Goal: Information Seeking & Learning: Learn about a topic

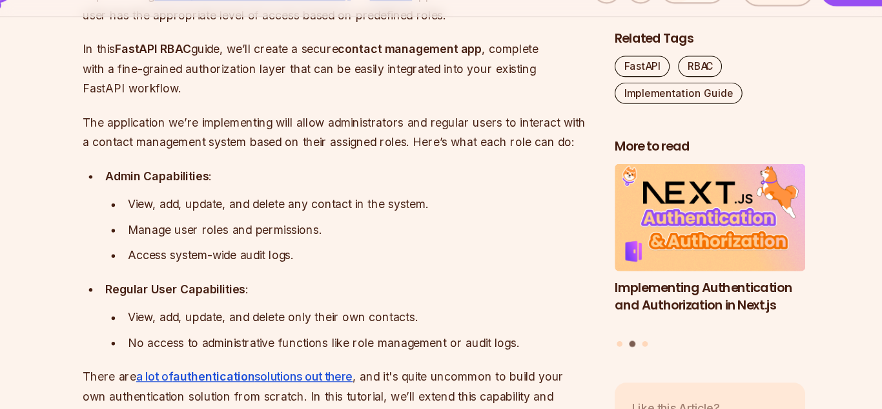
scroll to position [797, 0]
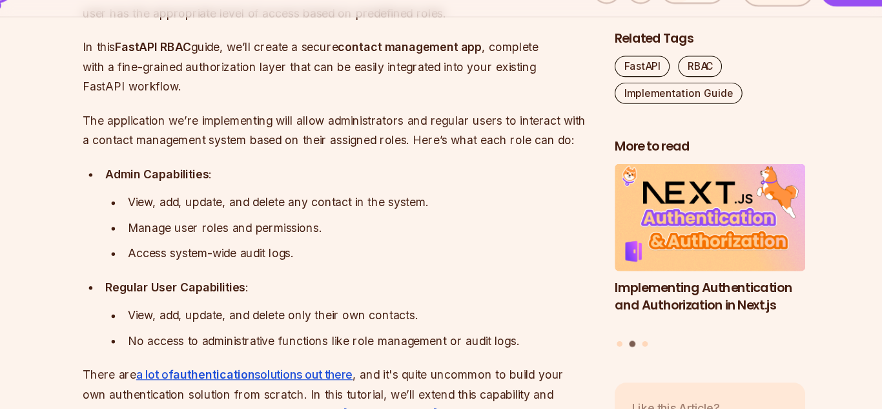
click at [317, 145] on p "The application we’re implementing will allow administrators and regular users …" at bounding box center [343, 153] width 466 height 36
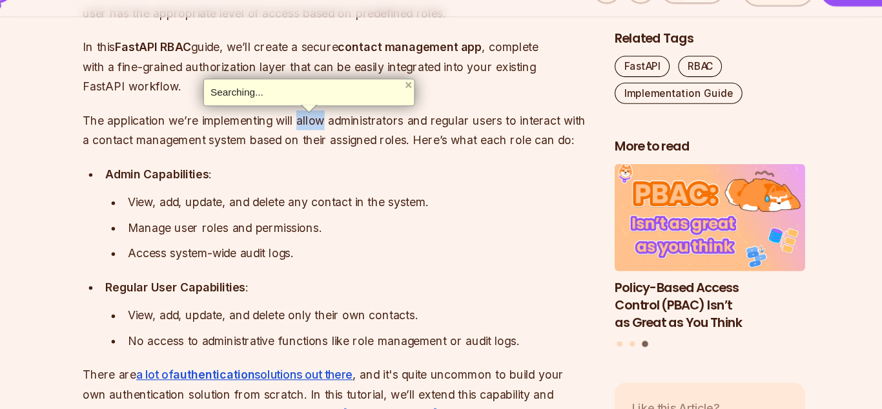
click at [317, 145] on p "The application we’re implementing will allow administrators and regular users …" at bounding box center [343, 153] width 466 height 36
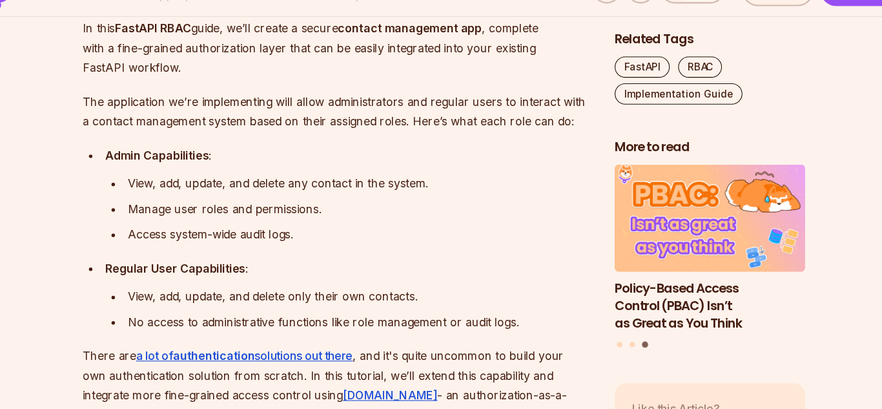
scroll to position [815, 0]
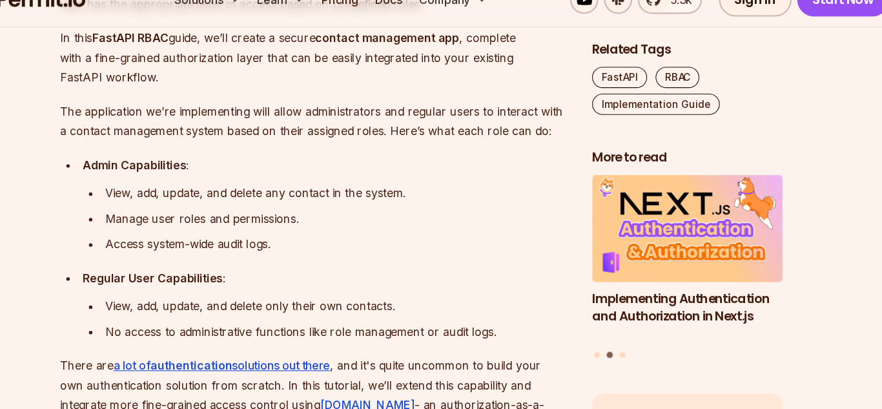
click at [338, 136] on p "The application we’re implementing will allow administrators and regular users …" at bounding box center [343, 135] width 466 height 36
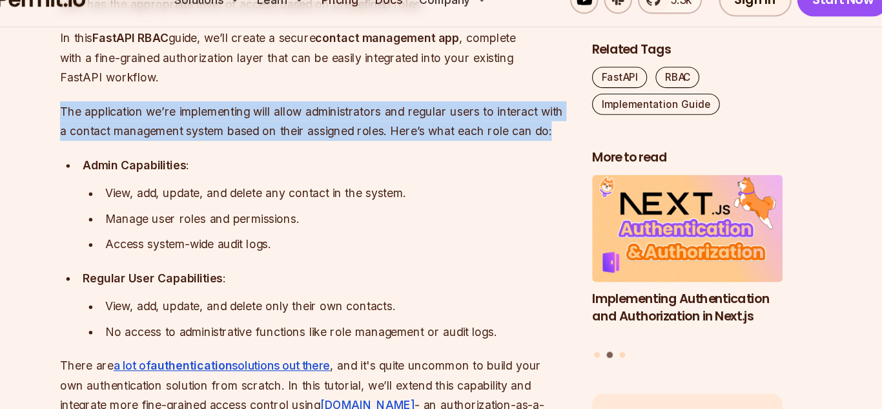
click at [338, 136] on p "The application we’re implementing will allow administrators and regular users …" at bounding box center [343, 135] width 466 height 36
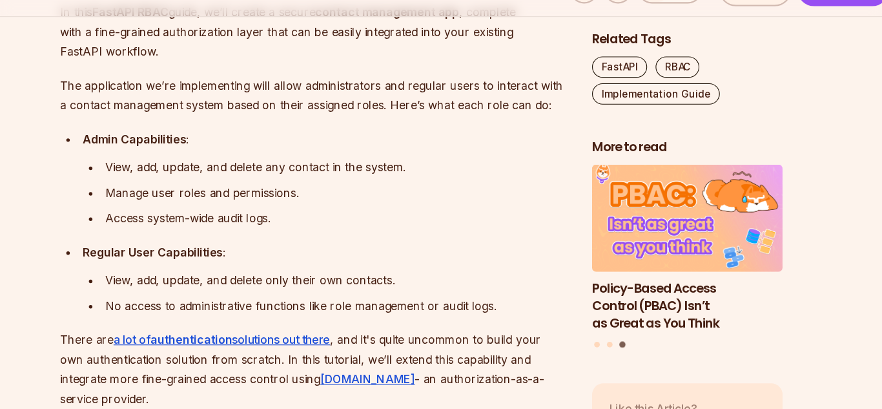
scroll to position [834, 0]
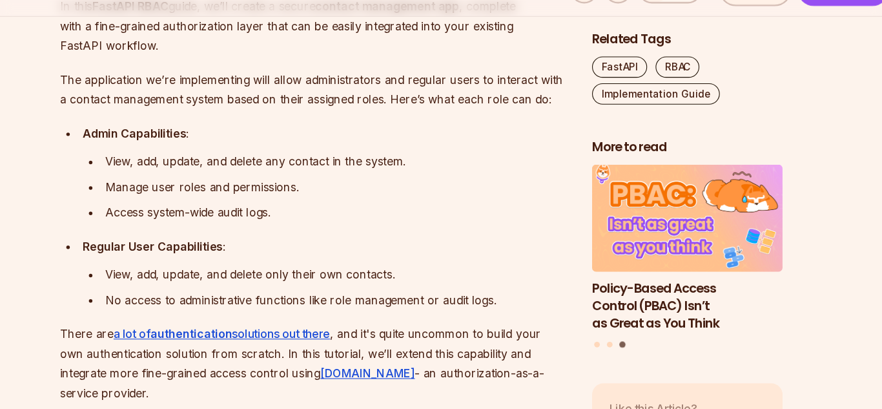
click at [199, 210] on div "Manage user roles and permissions." at bounding box center [364, 205] width 425 height 18
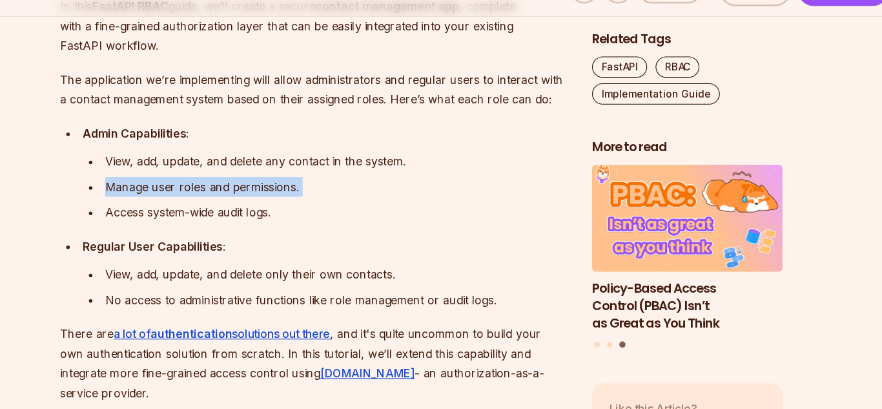
click at [199, 210] on div "Manage user roles and permissions." at bounding box center [364, 205] width 425 height 18
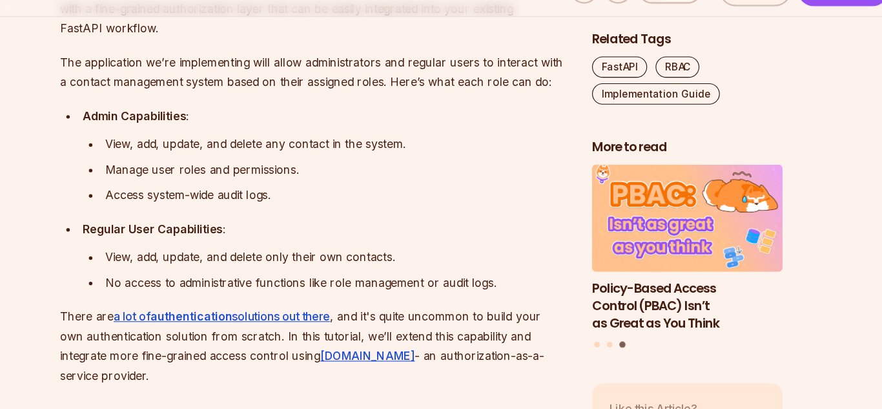
scroll to position [852, 0]
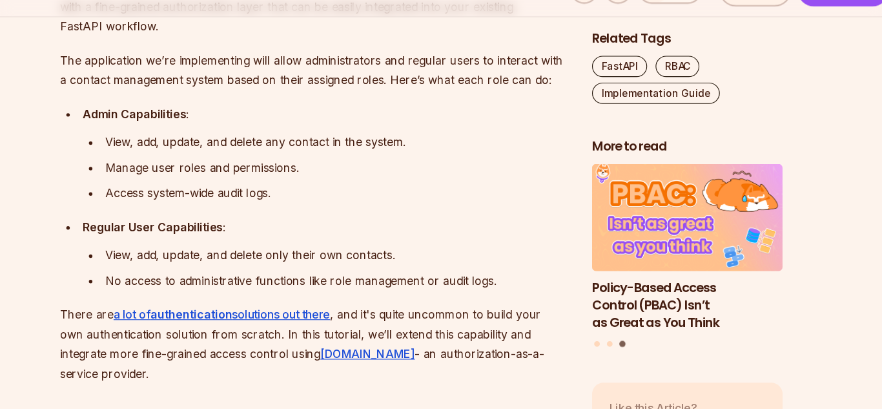
click at [199, 210] on div "Access system-wide audit logs." at bounding box center [364, 210] width 425 height 18
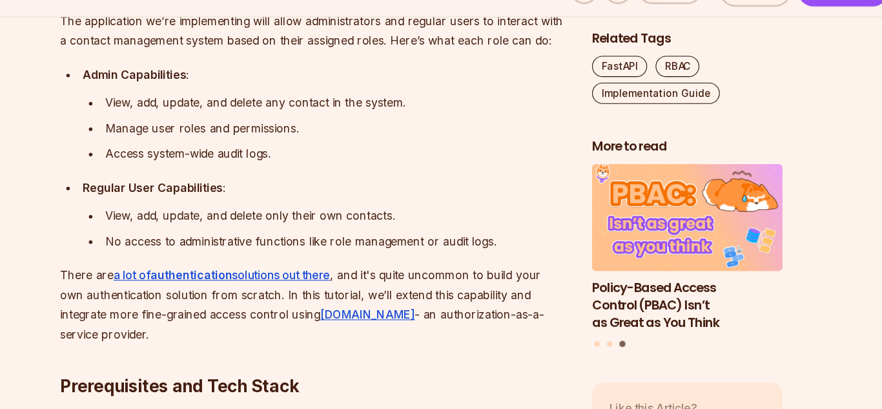
scroll to position [891, 0]
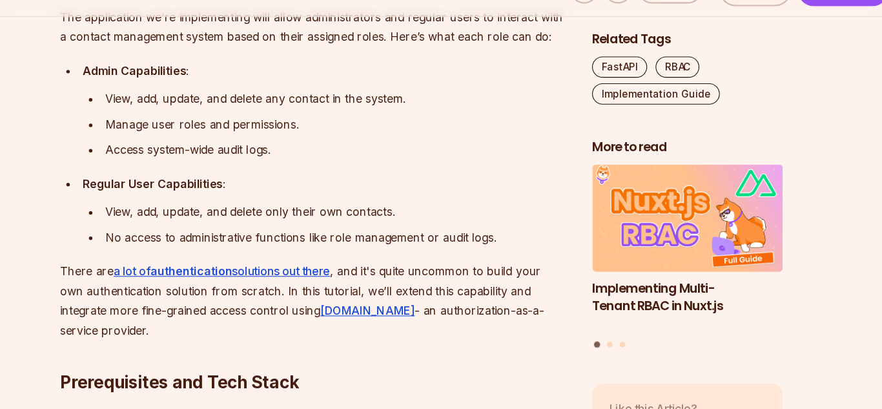
click at [184, 204] on strong "Regular User Capabilities" at bounding box center [195, 202] width 128 height 13
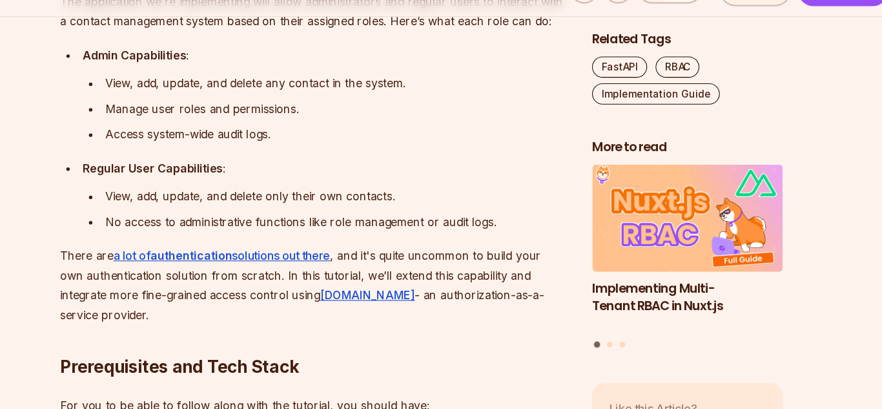
scroll to position [909, 0]
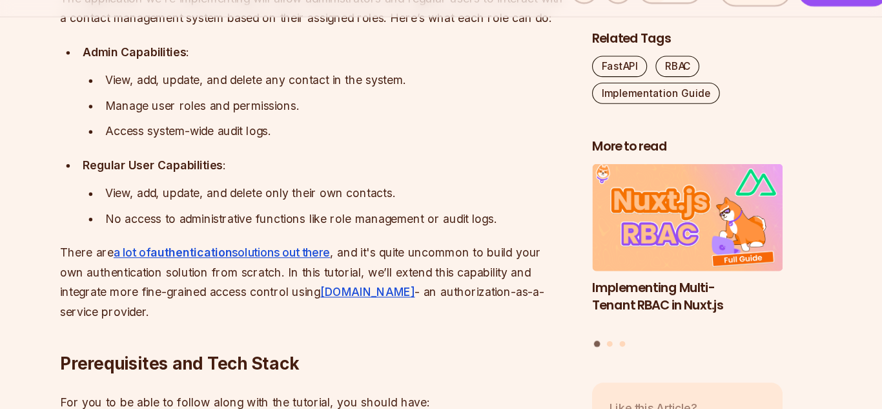
click at [184, 204] on div "View, add, update, and delete only their own contacts." at bounding box center [364, 210] width 425 height 18
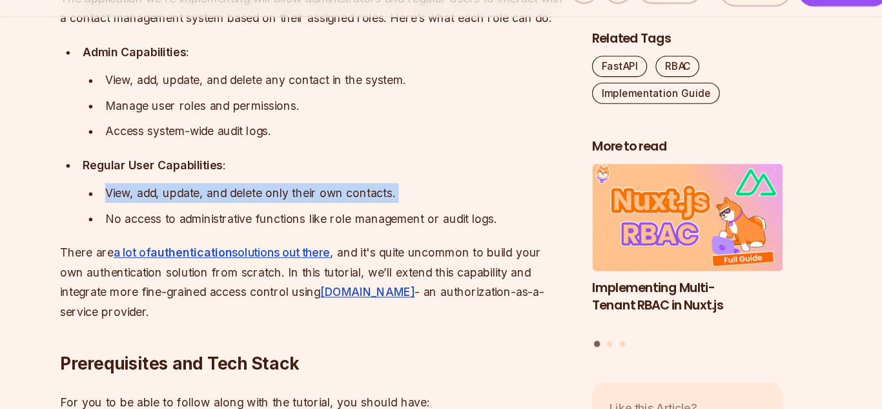
click at [184, 204] on div "View, add, update, and delete only their own contacts." at bounding box center [364, 210] width 425 height 18
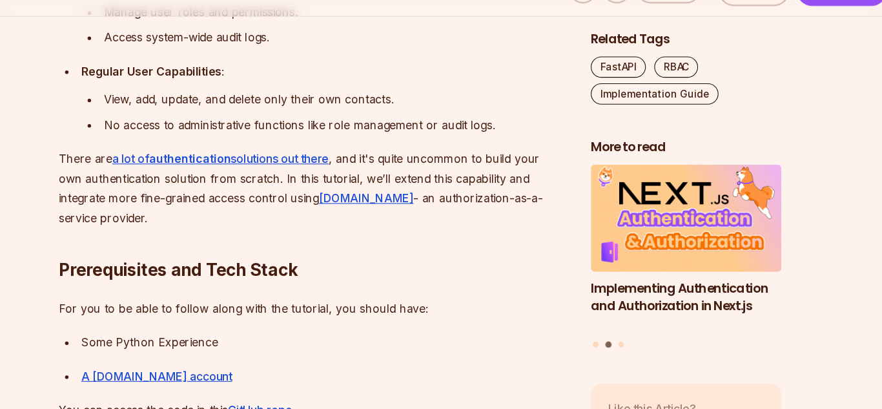
scroll to position [1000, 0]
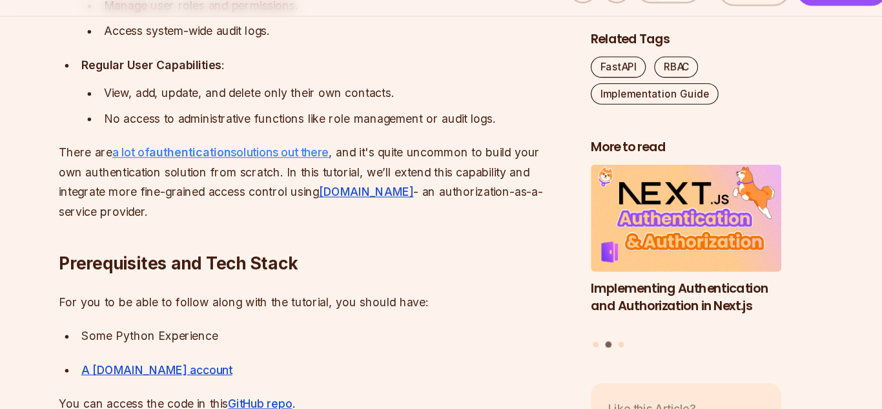
click at [222, 172] on strong "authentication" at bounding box center [230, 173] width 75 height 13
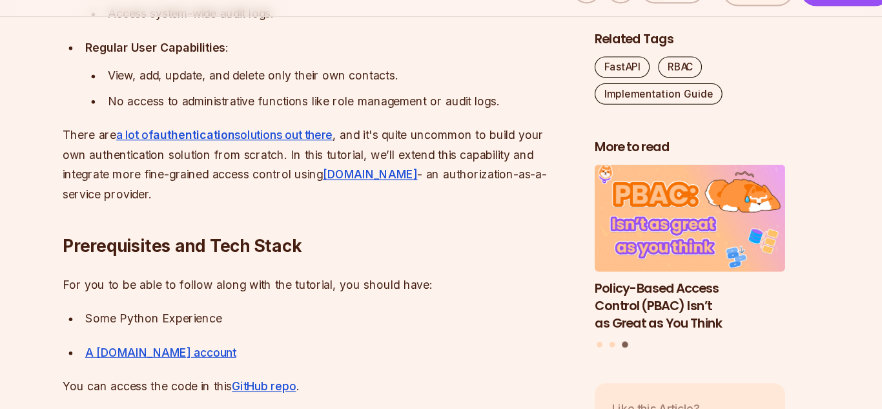
scroll to position [1021, 0]
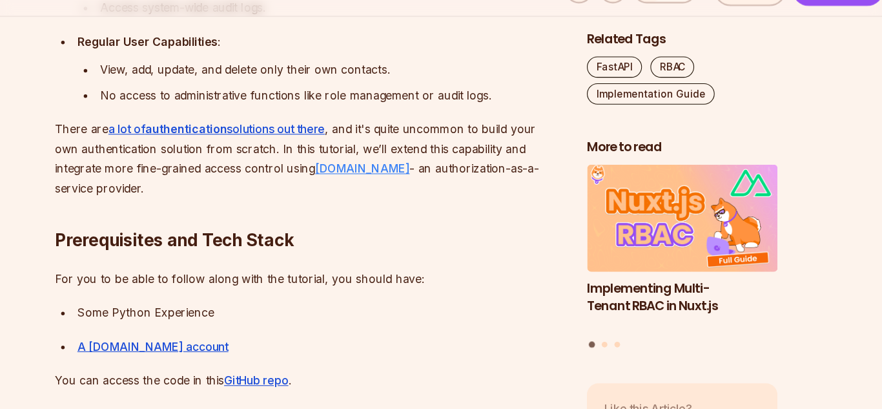
click at [385, 190] on link "Permit.io" at bounding box center [392, 188] width 86 height 13
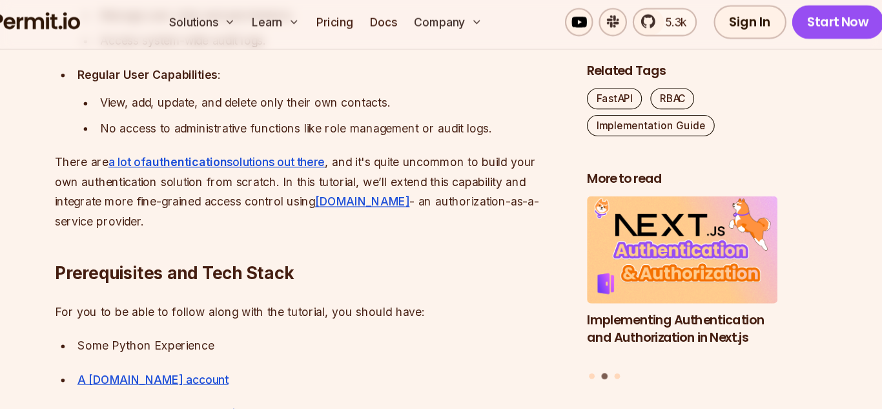
click at [284, 190] on p "There are a lot of authentication solutions out there , and it's quite uncommon…" at bounding box center [343, 179] width 466 height 72
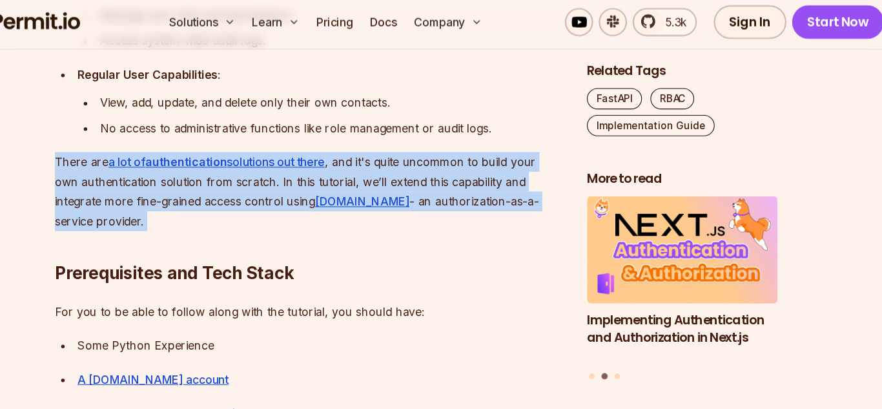
click at [284, 190] on p "There are a lot of authentication solutions out there , and it's quite uncommon…" at bounding box center [343, 179] width 466 height 72
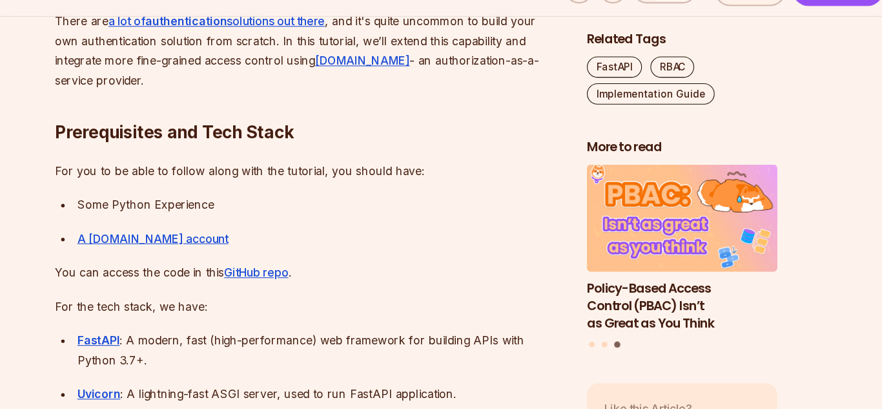
scroll to position [1122, 0]
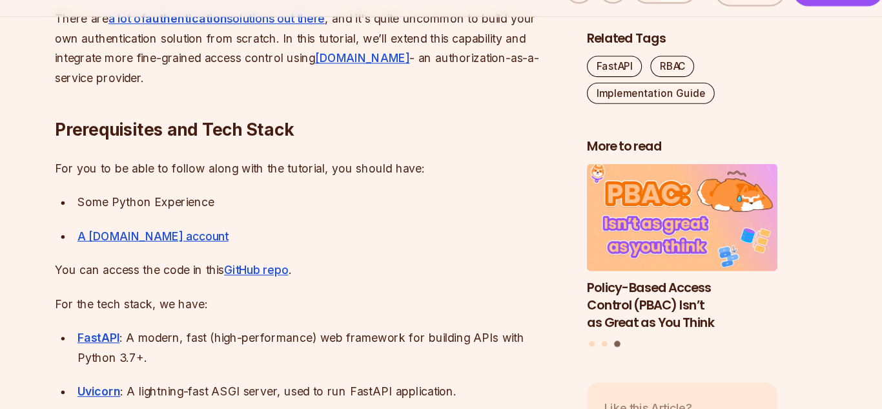
click at [165, 185] on p "For you to be able to follow along with the tutorial, you should have:" at bounding box center [343, 188] width 466 height 18
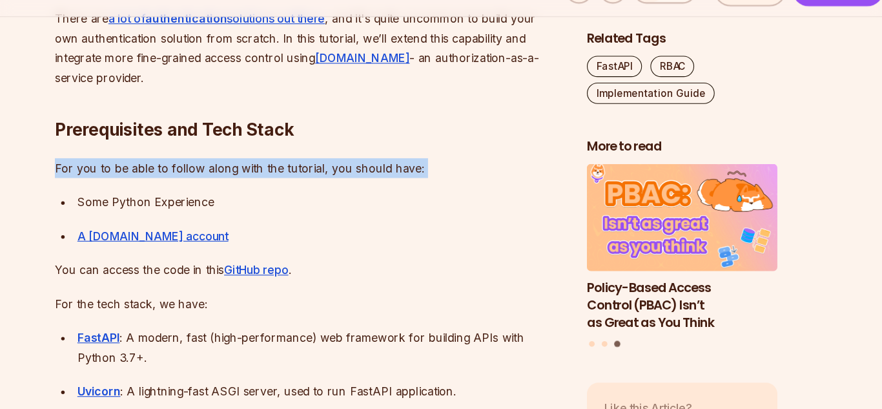
click at [165, 185] on p "For you to be able to follow along with the tutorial, you should have:" at bounding box center [343, 188] width 466 height 18
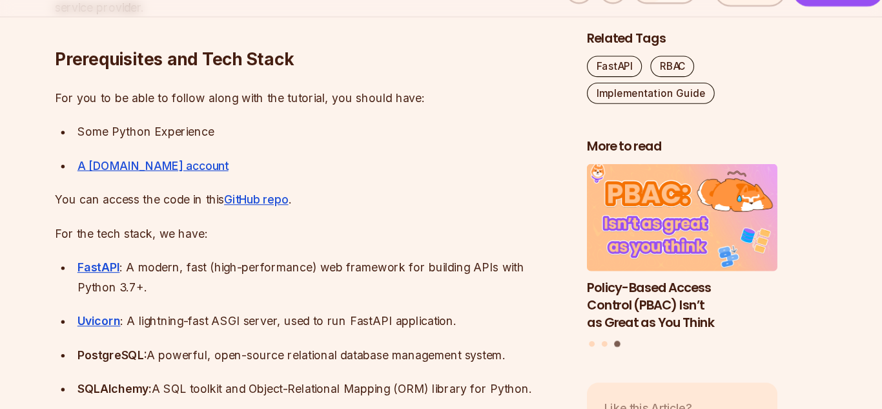
scroll to position [1190, 0]
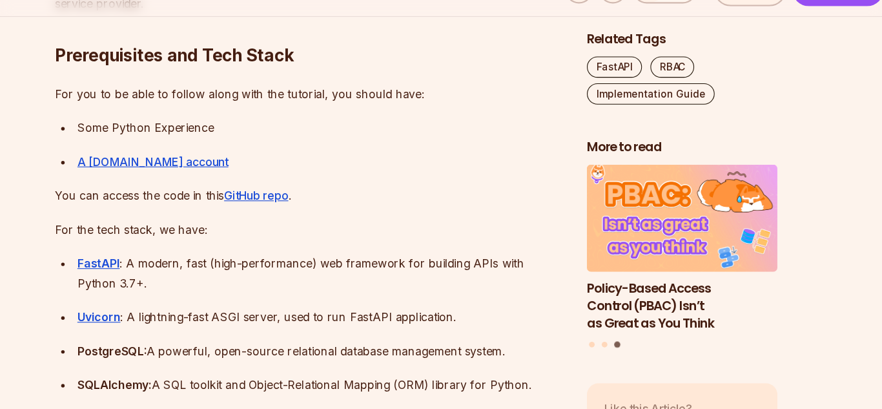
click at [289, 118] on p "For you to be able to follow along with the tutorial, you should have:" at bounding box center [343, 120] width 466 height 18
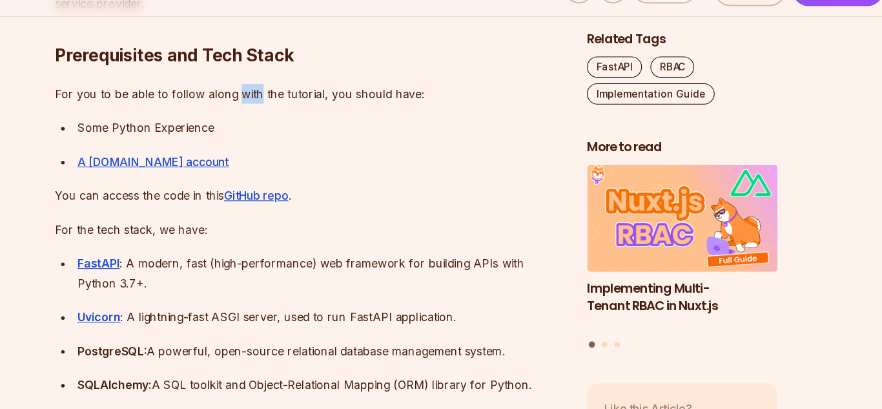
click at [289, 118] on p "For you to be able to follow along with the tutorial, you should have:" at bounding box center [343, 120] width 466 height 18
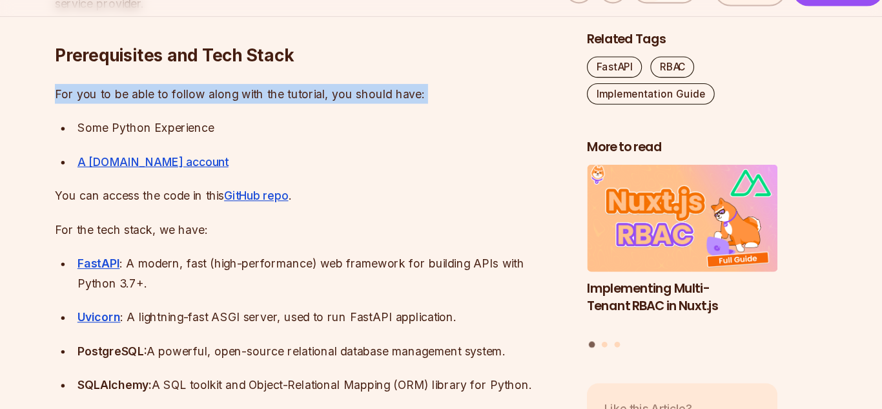
click at [289, 118] on p "For you to be able to follow along with the tutorial, you should have:" at bounding box center [343, 120] width 466 height 18
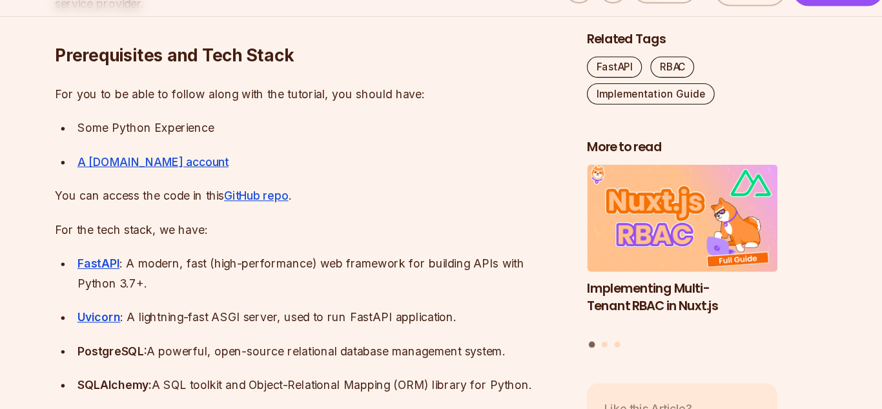
click at [212, 150] on div "Some Python Experience" at bounding box center [353, 151] width 445 height 18
click at [183, 217] on p "You can access the code in this GitHub repo ." at bounding box center [343, 213] width 466 height 18
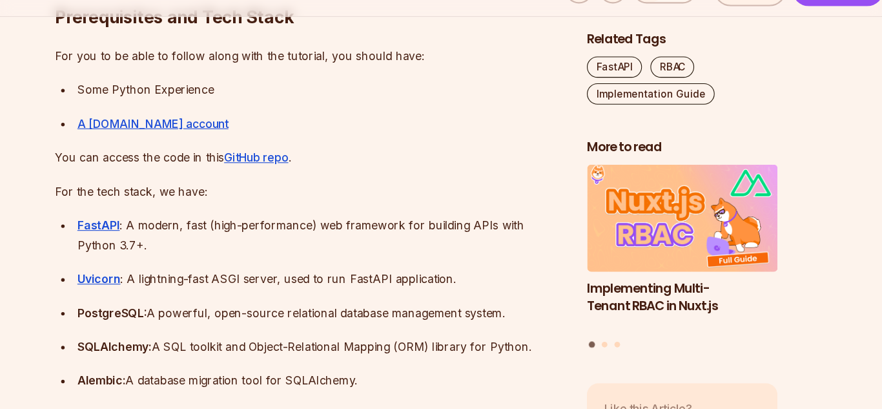
scroll to position [1226, 0]
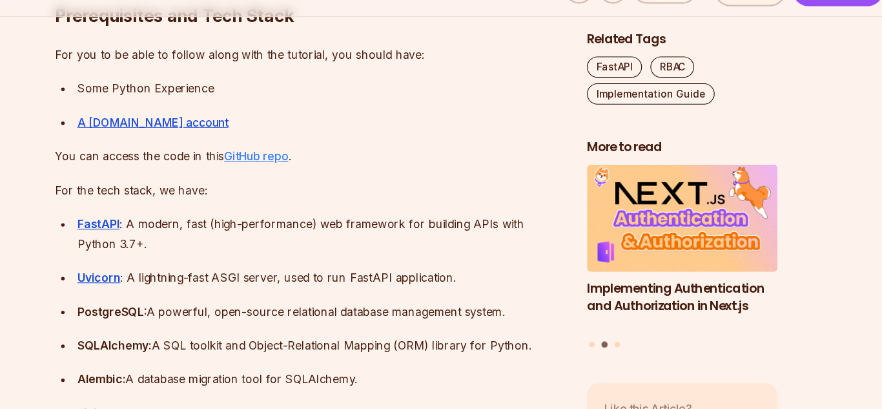
click at [296, 179] on link "GitHub repo" at bounding box center [294, 176] width 59 height 13
click at [172, 213] on p "For the tech stack, we have:" at bounding box center [343, 208] width 466 height 18
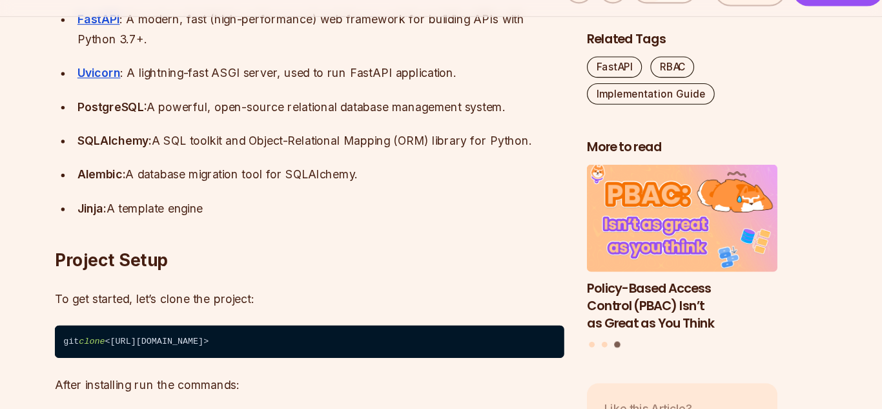
scroll to position [1415, 0]
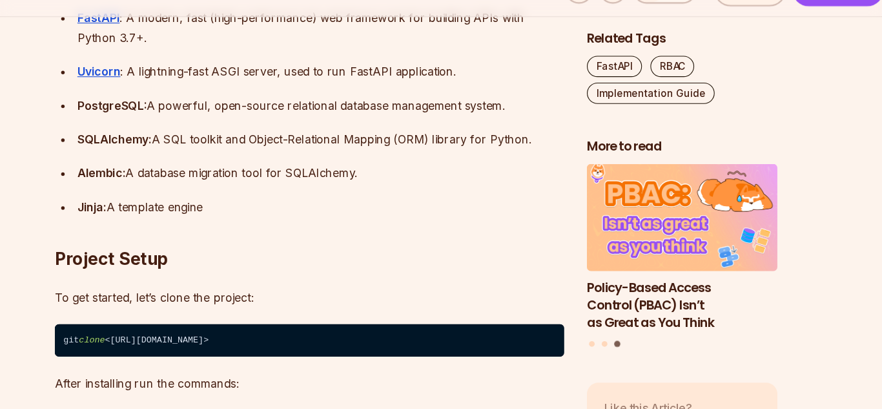
click at [295, 192] on div "Alembic: A database migration tool for SQLAlchemy." at bounding box center [353, 192] width 445 height 18
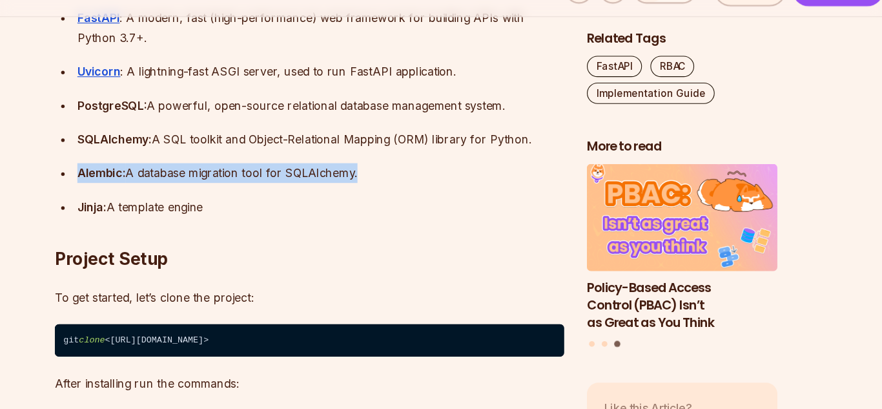
click at [295, 192] on div "Alembic: A database migration tool for SQLAlchemy." at bounding box center [353, 192] width 445 height 18
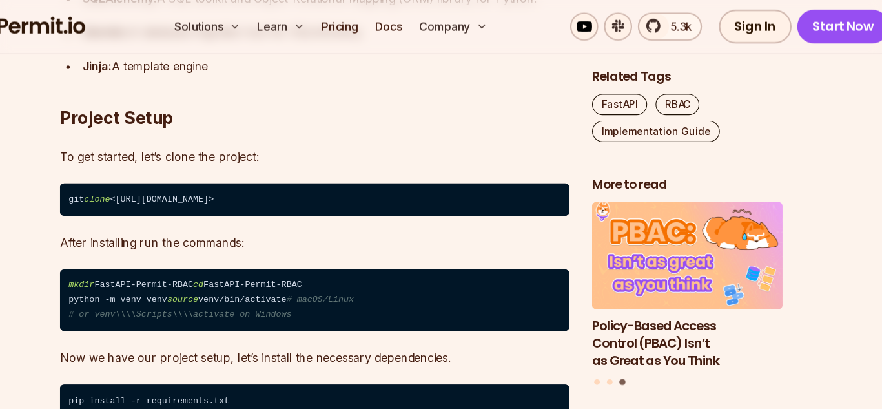
scroll to position [1574, 0]
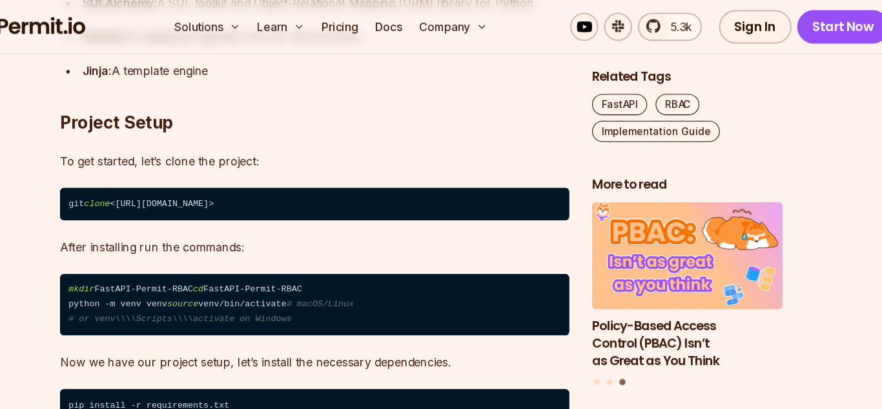
click at [192, 144] on p "To get started, let’s clone the project:" at bounding box center [343, 147] width 466 height 18
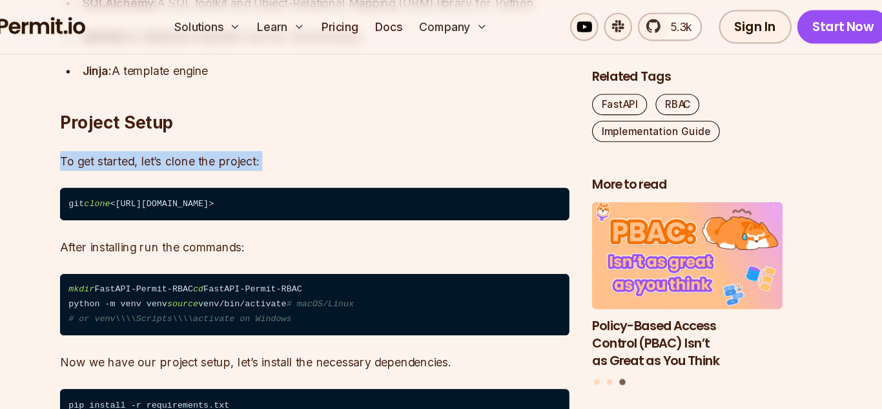
click at [192, 144] on p "To get started, let’s clone the project:" at bounding box center [343, 147] width 466 height 18
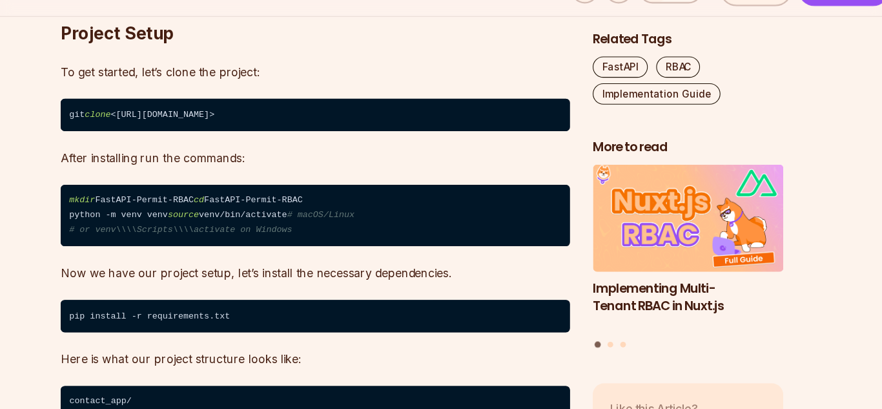
scroll to position [1623, 0]
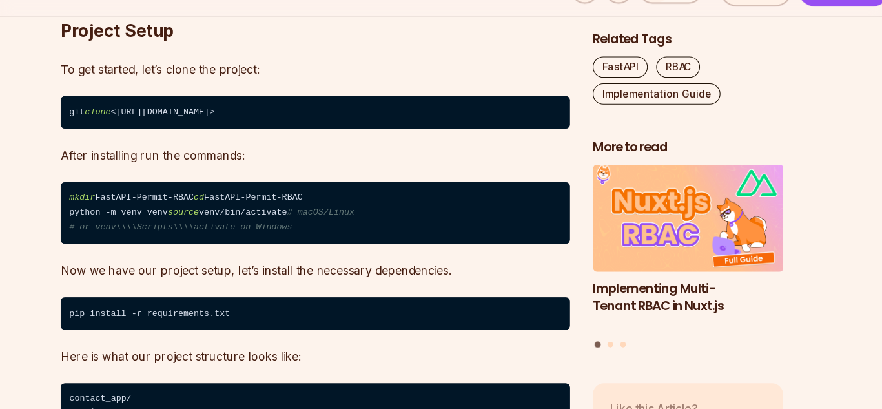
click at [183, 219] on code "mkdir FastAPI-Permit-RBAC cd FastAPI-Permit-RBAC python -m venv venv source ven…" at bounding box center [343, 229] width 466 height 57
click at [181, 230] on code "mkdir FastAPI-Permit-RBAC cd FastAPI-Permit-RBAC python -m venv venv source ven…" at bounding box center [343, 229] width 466 height 57
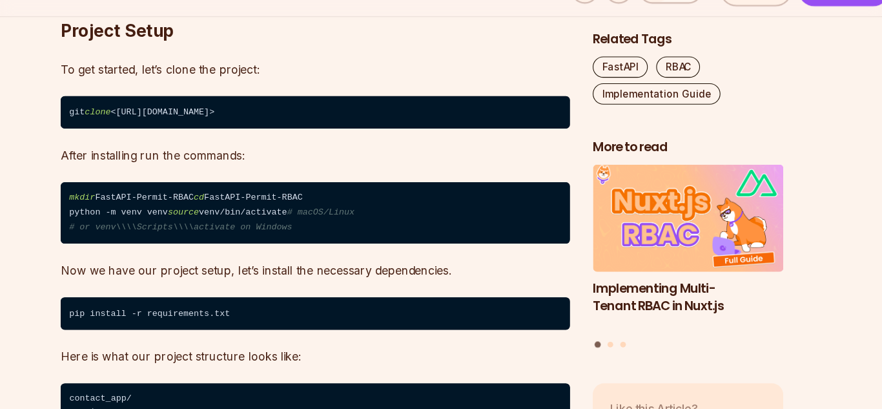
click at [181, 230] on code "mkdir FastAPI-Permit-RBAC cd FastAPI-Permit-RBAC python -m venv venv source ven…" at bounding box center [343, 229] width 466 height 57
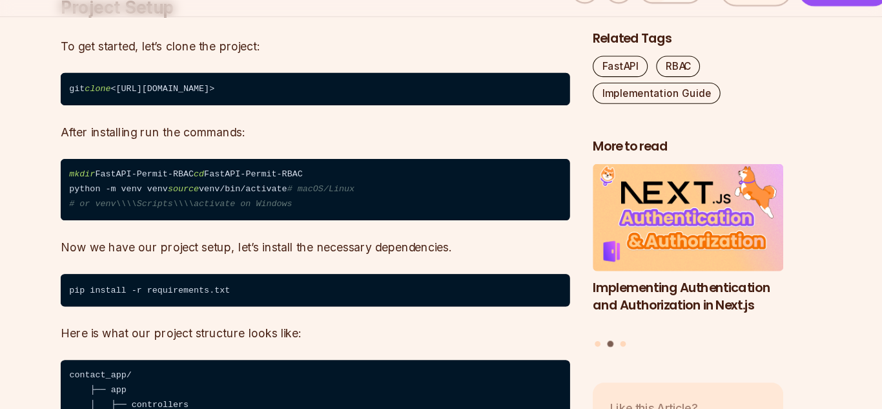
scroll to position [1646, 0]
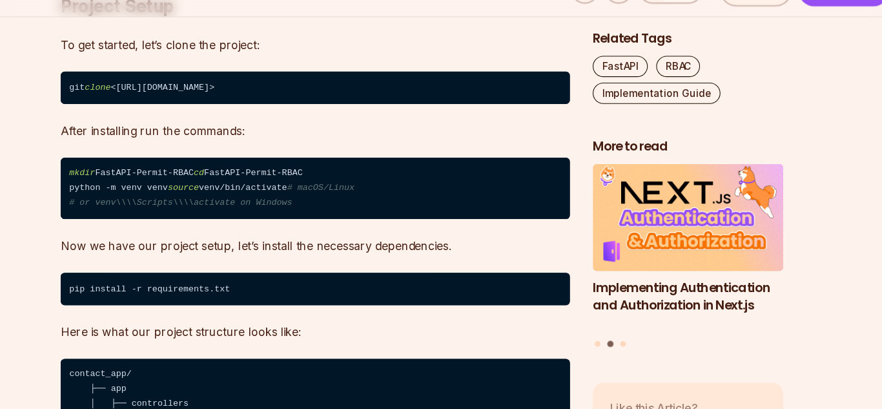
click at [181, 230] on code "mkdir FastAPI-Permit-RBAC cd FastAPI-Permit-RBAC python -m venv venv source ven…" at bounding box center [343, 206] width 466 height 57
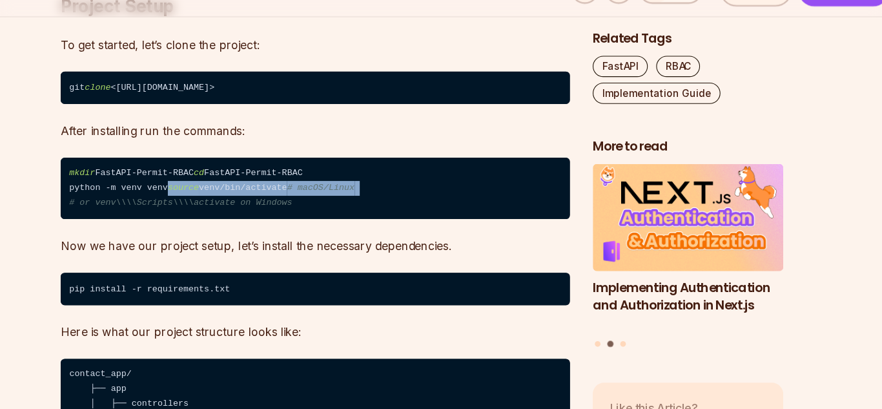
click at [181, 230] on code "mkdir FastAPI-Permit-RBAC cd FastAPI-Permit-RBAC python -m venv venv source ven…" at bounding box center [343, 206] width 466 height 57
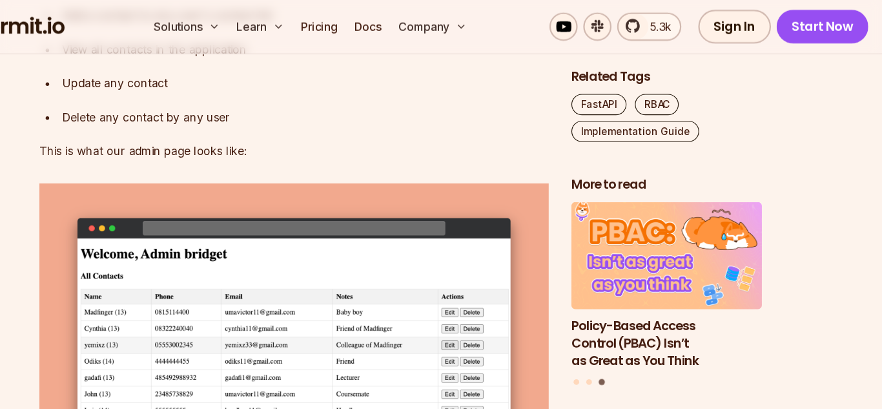
scroll to position [2425, 0]
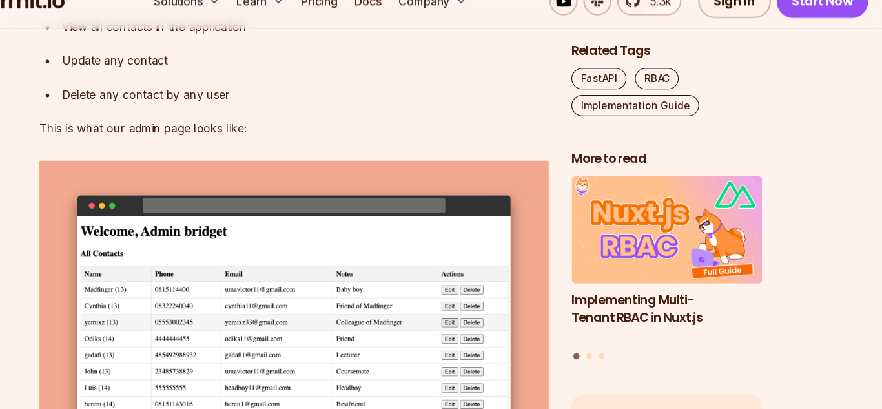
click at [170, 26] on div "Add a contact to any user's contact list" at bounding box center [353, 17] width 445 height 18
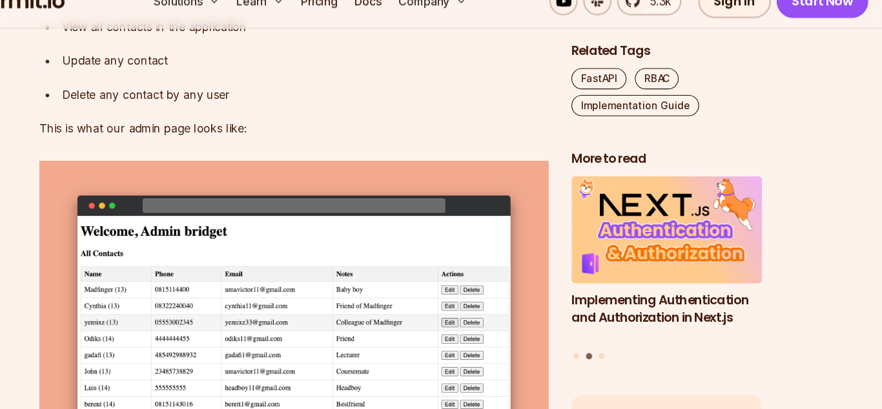
click at [160, 57] on div "View all contacts in the application" at bounding box center [353, 48] width 445 height 18
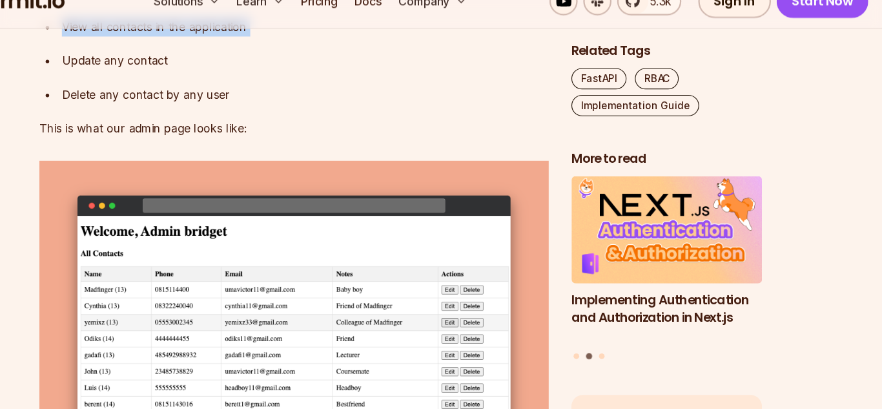
click at [160, 57] on div "View all contacts in the application" at bounding box center [353, 48] width 445 height 18
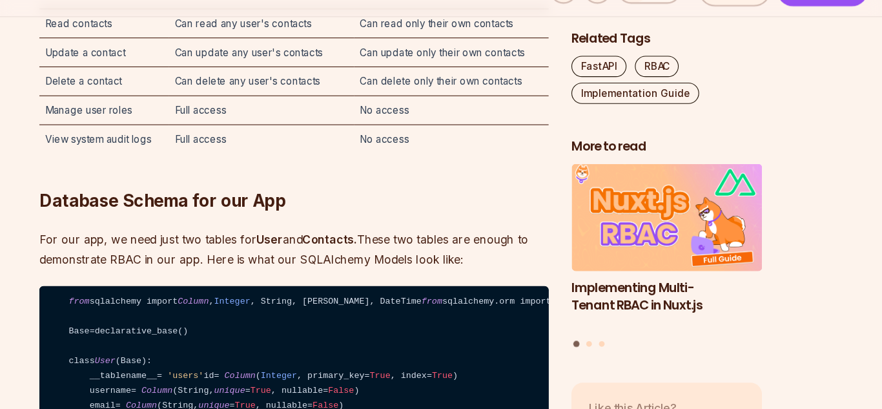
scroll to position [2967, 0]
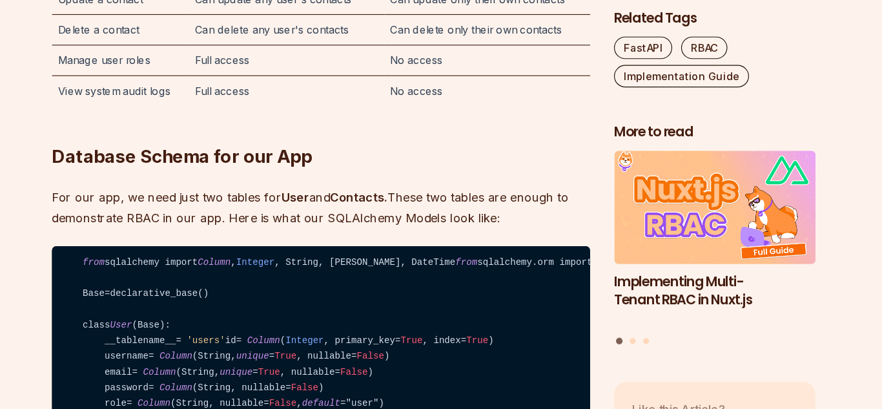
scroll to position [2984, 0]
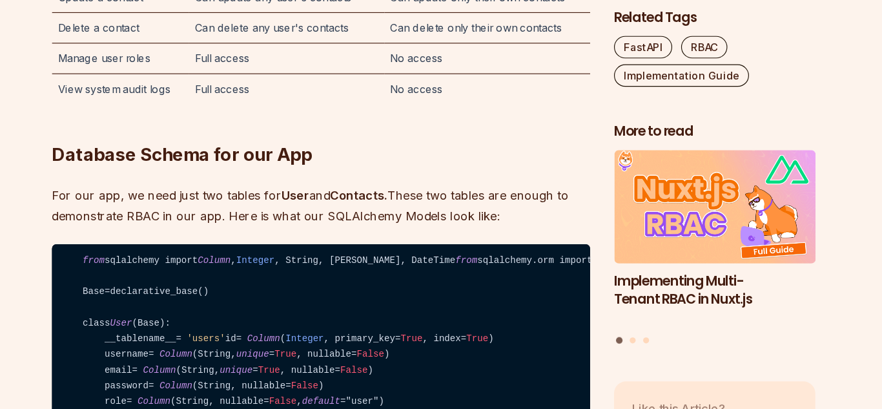
click at [280, 117] on td "Full access" at bounding box center [313, 104] width 169 height 26
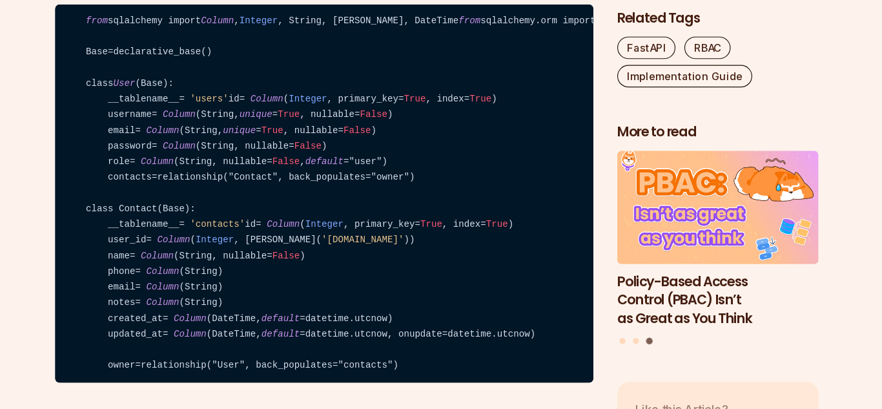
scroll to position [3196, 0]
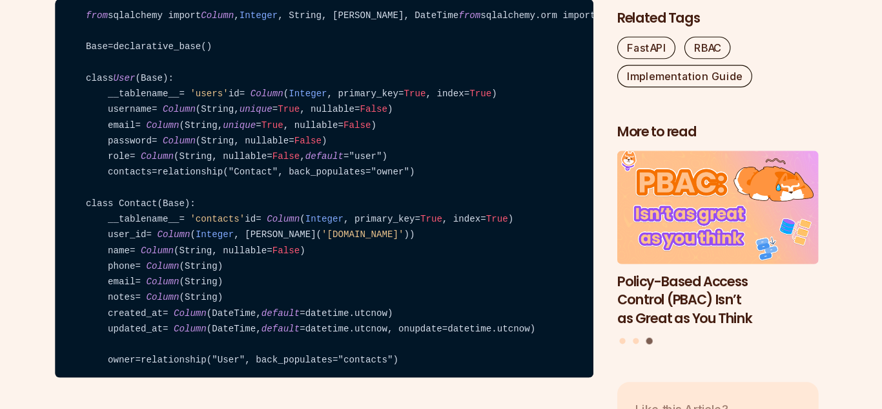
click at [354, 38] on p "For our app, we need just two tables for User and Contacts. These two tables ar…" at bounding box center [343, 20] width 466 height 36
click at [341, 38] on p "For our app, we need just two tables for User and Contacts. These two tables ar…" at bounding box center [343, 20] width 466 height 36
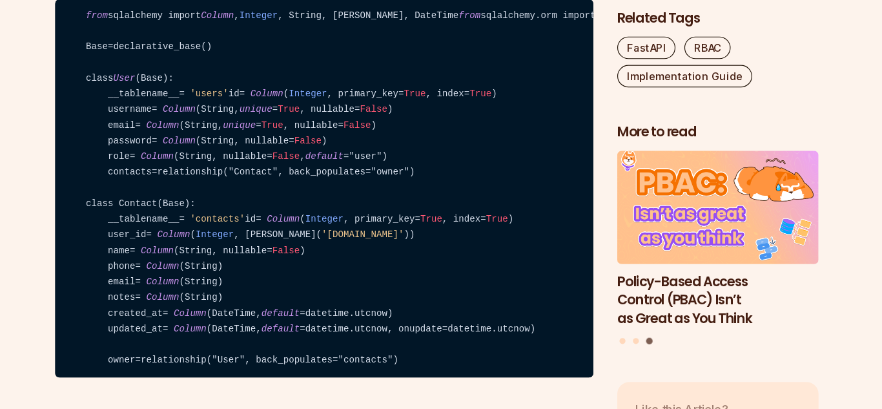
click at [341, 38] on p "For our app, we need just two tables for User and Contacts. These two tables ar…" at bounding box center [343, 20] width 466 height 36
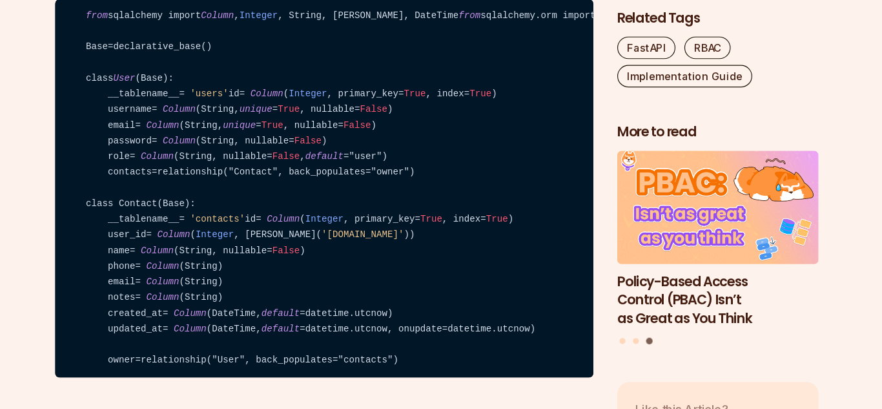
click at [341, 38] on p "For our app, we need just two tables for User and Contacts. These two tables ar…" at bounding box center [343, 20] width 466 height 36
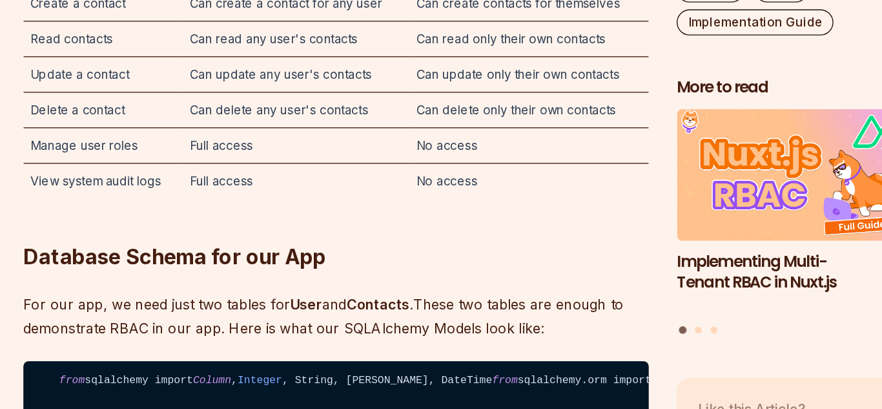
scroll to position [2882, 0]
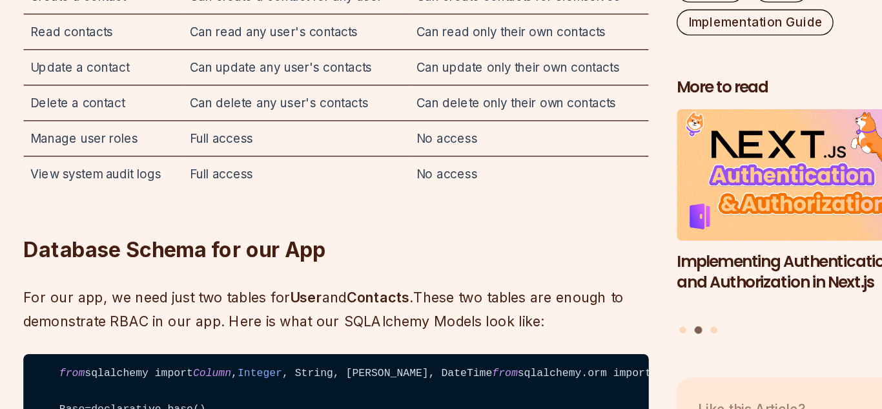
click at [247, 44] on p "Here is a representation in table form of the access an admin and a normal user…" at bounding box center [343, 35] width 466 height 18
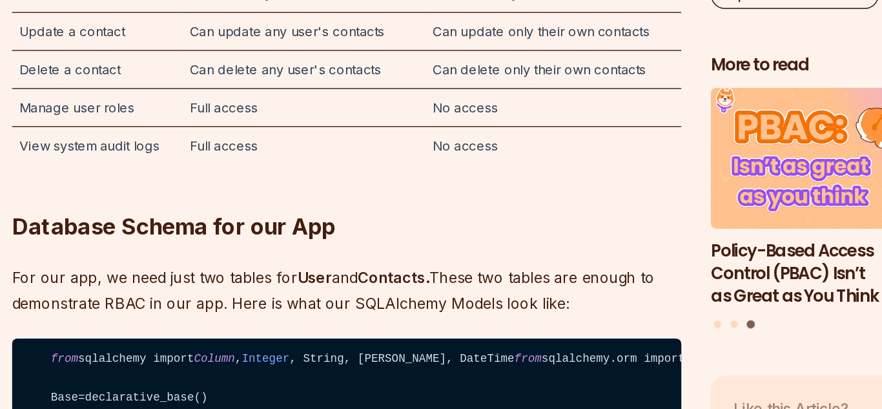
scroll to position [2890, 0]
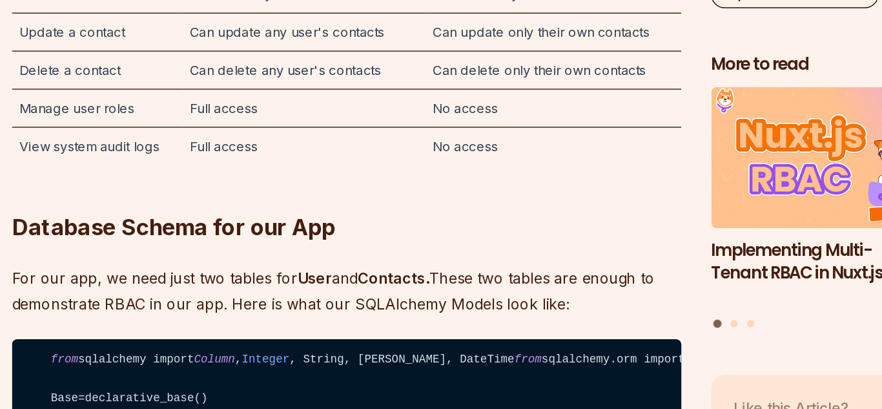
click at [511, 106] on td "Can create contacts for themselves" at bounding box center [487, 93] width 178 height 26
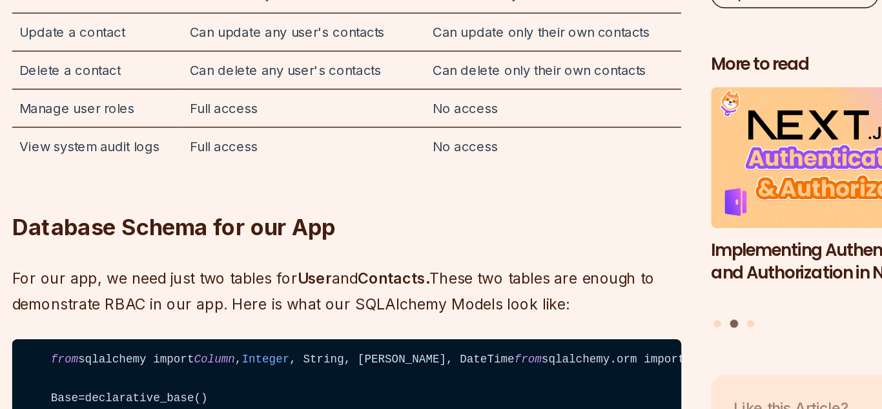
click at [511, 106] on td "Can create contacts for themselves" at bounding box center [487, 93] width 178 height 26
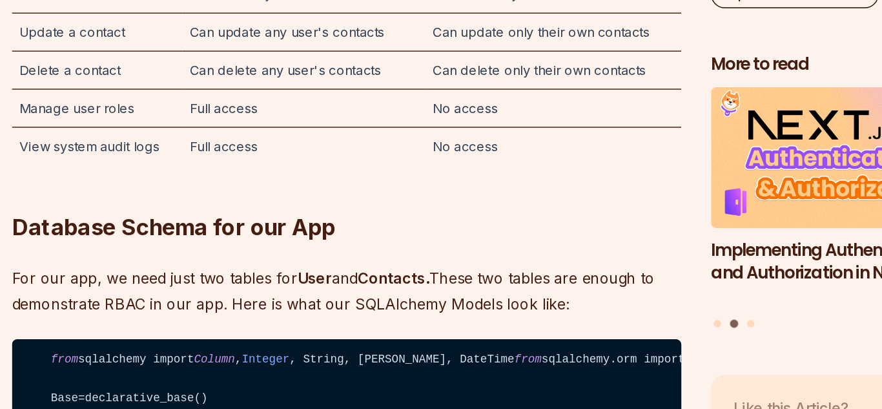
click at [511, 106] on td "Can create contacts for themselves" at bounding box center [487, 93] width 178 height 26
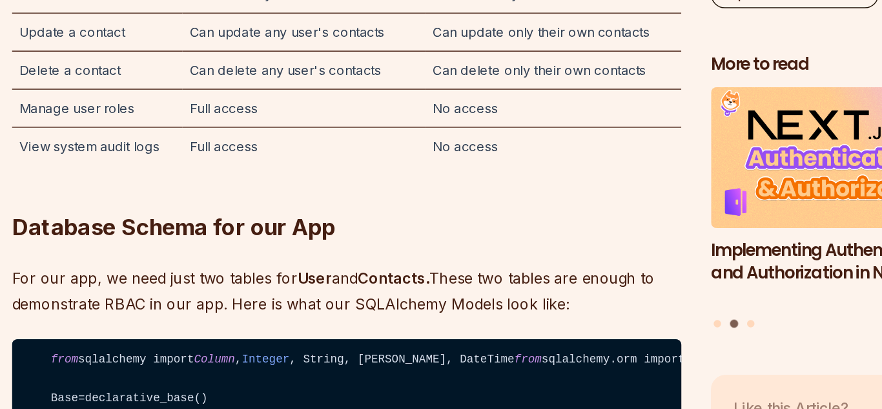
click at [503, 132] on td "Can read only their own contacts" at bounding box center [487, 119] width 178 height 26
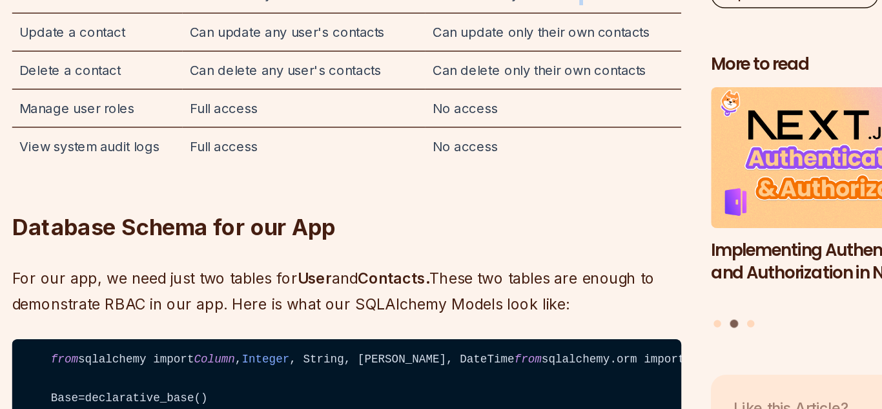
click at [503, 132] on td "Can read only their own contacts" at bounding box center [487, 119] width 178 height 26
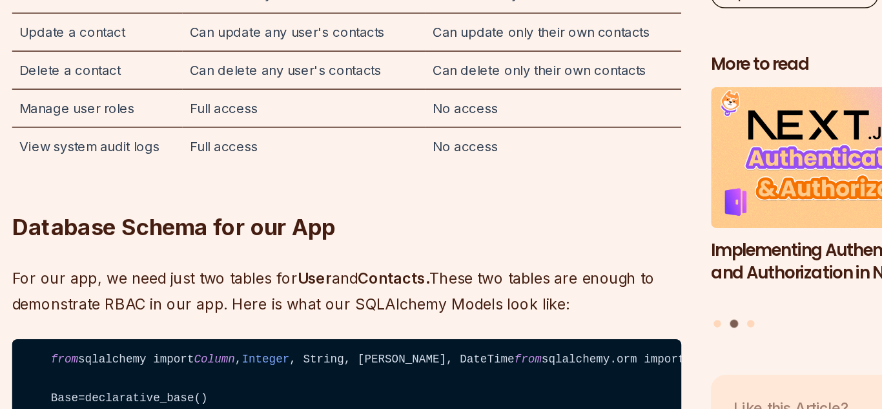
click at [503, 132] on td "Can read only their own contacts" at bounding box center [487, 119] width 178 height 26
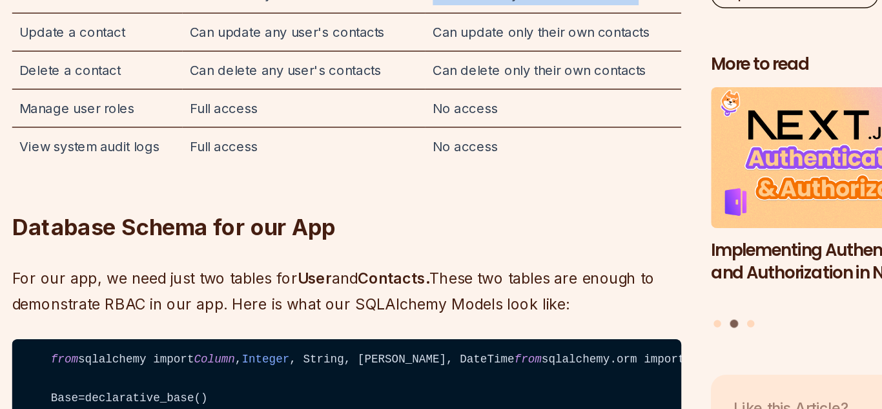
click at [503, 132] on td "Can read only their own contacts" at bounding box center [487, 119] width 178 height 26
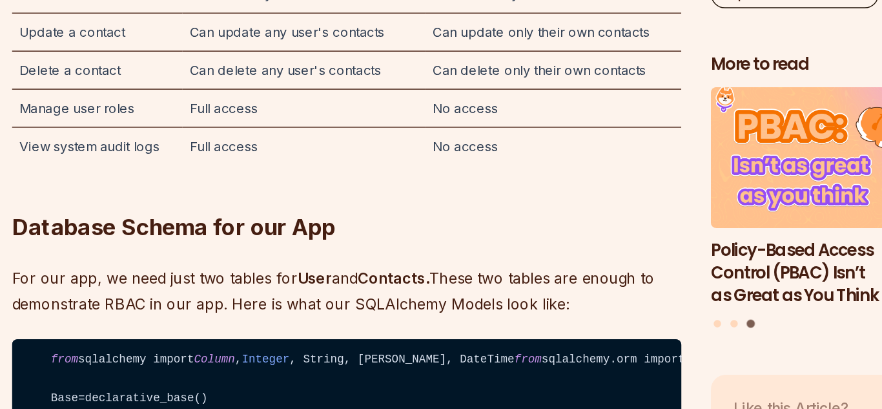
click at [503, 132] on td "Can read only their own contacts" at bounding box center [487, 119] width 178 height 26
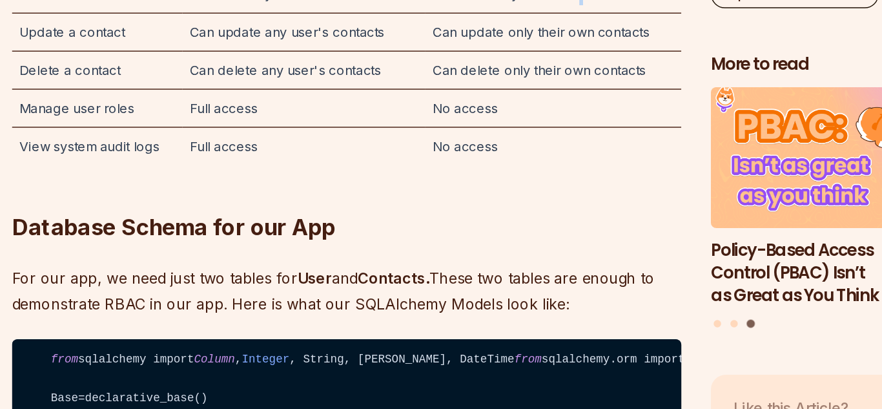
click at [503, 132] on td "Can read only their own contacts" at bounding box center [487, 119] width 178 height 26
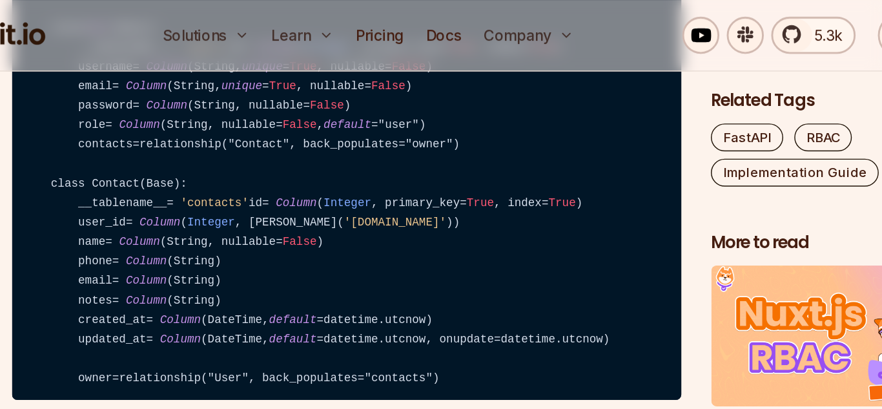
scroll to position [3295, 0]
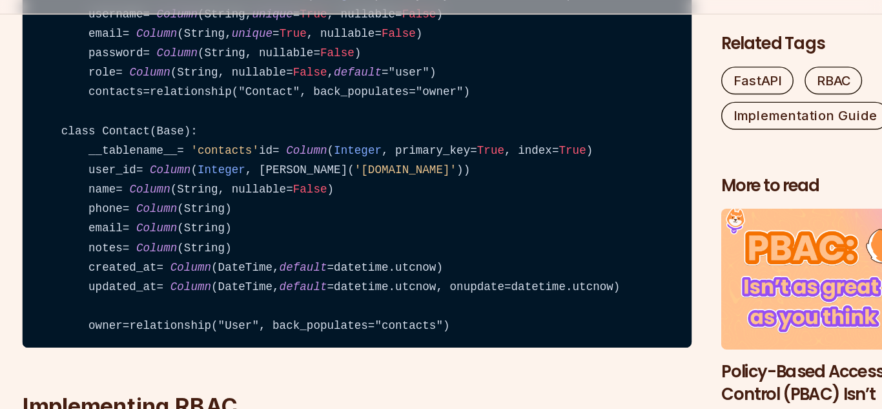
click at [460, 197] on code "from sqlalchemy import Column , Integer , String, ForeignKey, DateTime from sql…" at bounding box center [343, 118] width 466 height 328
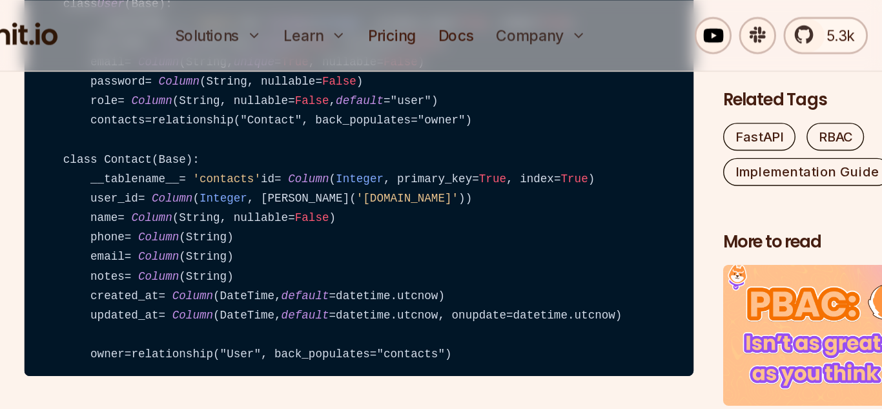
scroll to position [3314, 0]
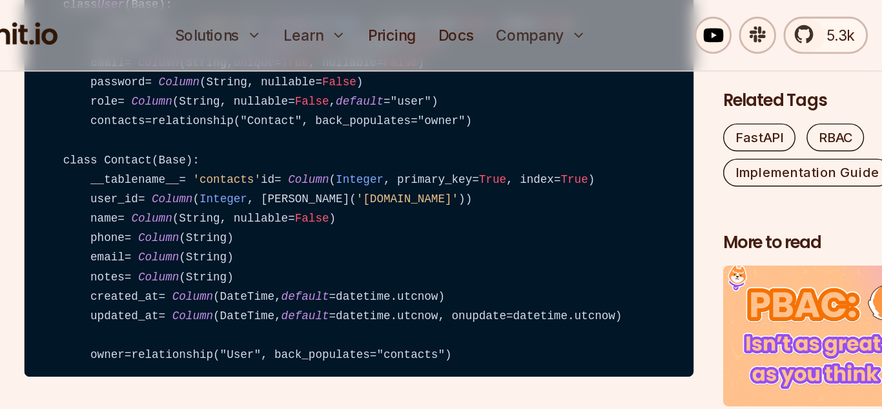
click at [230, 97] on code "from sqlalchemy import Column , Integer , String, ForeignKey, DateTime from sql…" at bounding box center [343, 99] width 466 height 328
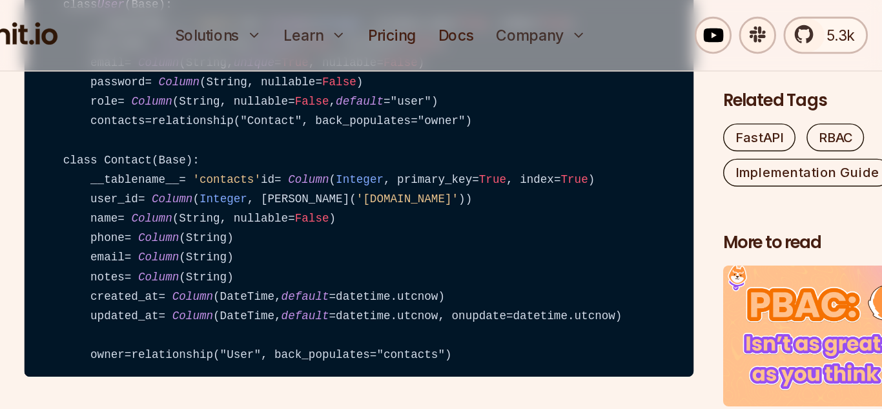
click at [230, 97] on code "from sqlalchemy import Column , Integer , String, ForeignKey, DateTime from sql…" at bounding box center [343, 99] width 466 height 328
click at [225, 105] on code "from sqlalchemy import Column , Integer , String, ForeignKey, DateTime from sql…" at bounding box center [343, 99] width 466 height 328
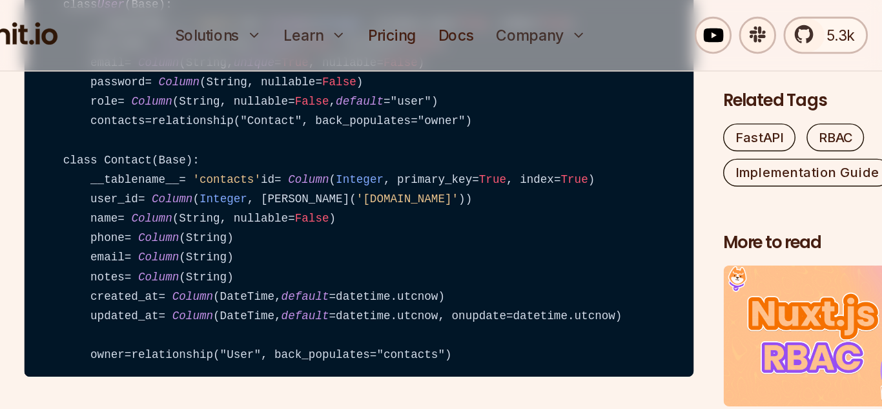
click at [225, 105] on code "from sqlalchemy import Column , Integer , String, ForeignKey, DateTime from sql…" at bounding box center [343, 99] width 466 height 328
click at [234, 79] on code "from sqlalchemy import Column , Integer , String, ForeignKey, DateTime from sql…" at bounding box center [343, 99] width 466 height 328
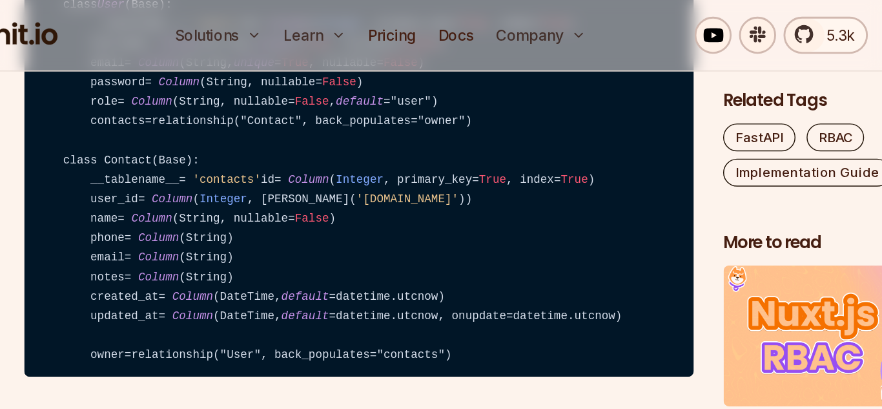
click at [234, 79] on code "from sqlalchemy import Column , Integer , String, ForeignKey, DateTime from sql…" at bounding box center [343, 99] width 466 height 328
click at [233, 94] on code "from sqlalchemy import Column , Integer , String, ForeignKey, DateTime from sql…" at bounding box center [343, 99] width 466 height 328
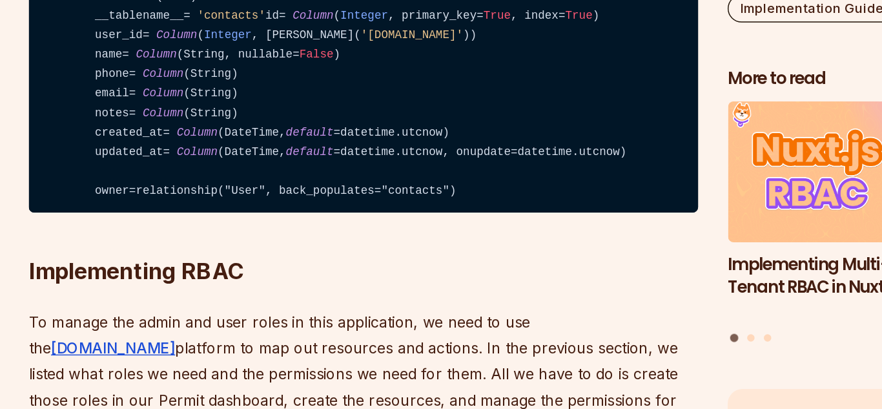
click at [313, 21] on span "Integer" at bounding box center [329, 16] width 33 height 9
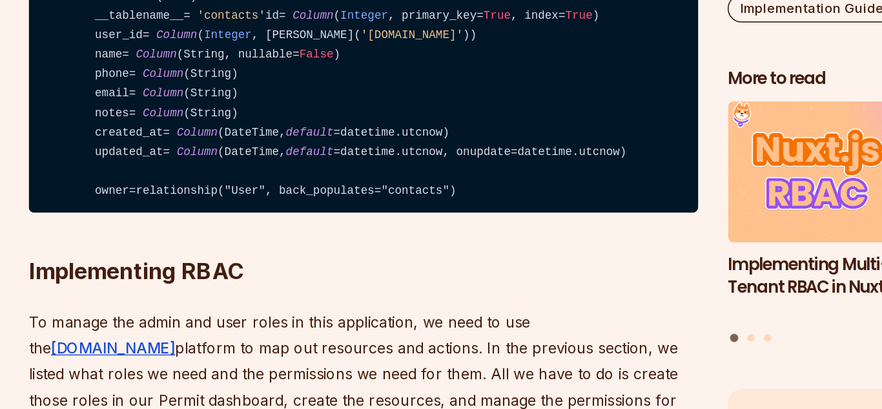
click at [313, 21] on span "Integer" at bounding box center [329, 16] width 33 height 9
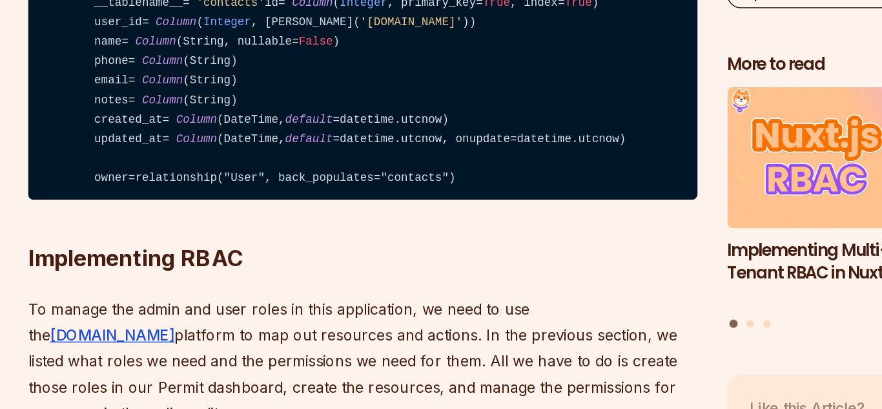
scroll to position [3314, 0]
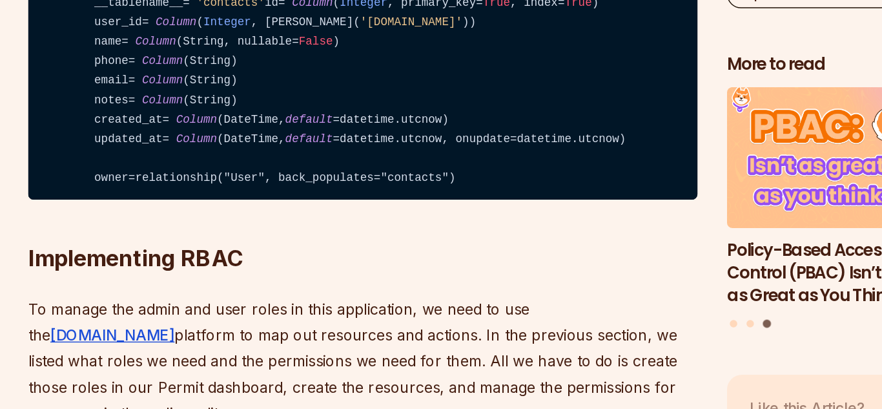
click at [299, 35] on span "=" at bounding box center [301, 30] width 5 height 9
click at [277, 49] on span "unique" at bounding box center [270, 44] width 28 height 9
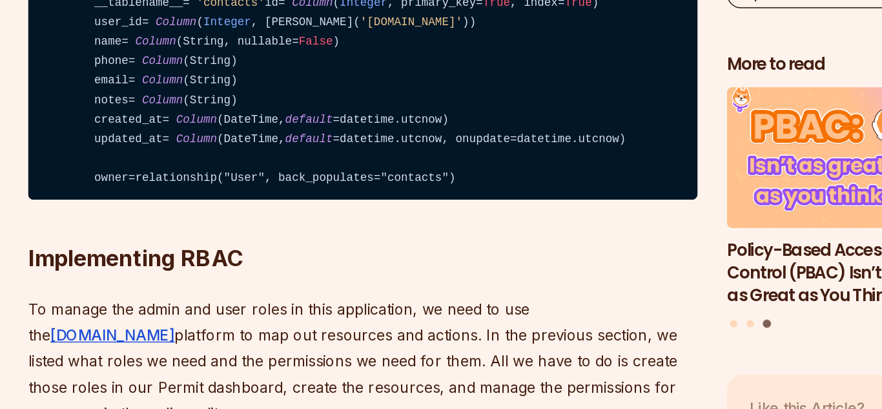
click at [277, 49] on span "unique" at bounding box center [270, 44] width 28 height 9
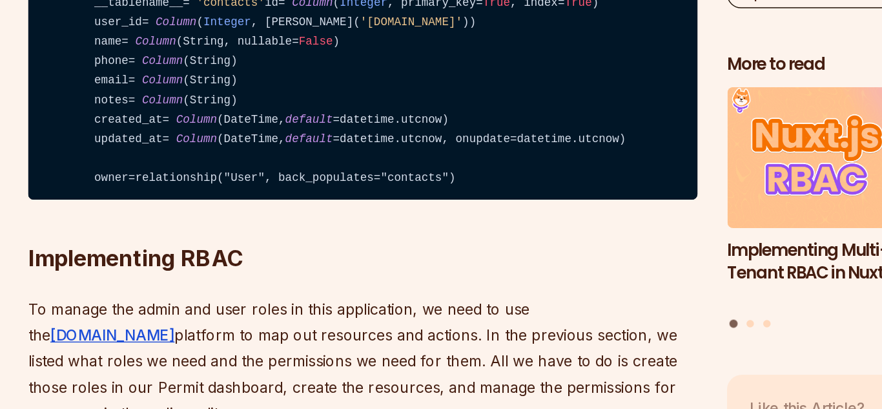
click at [277, 49] on span "unique" at bounding box center [270, 44] width 28 height 9
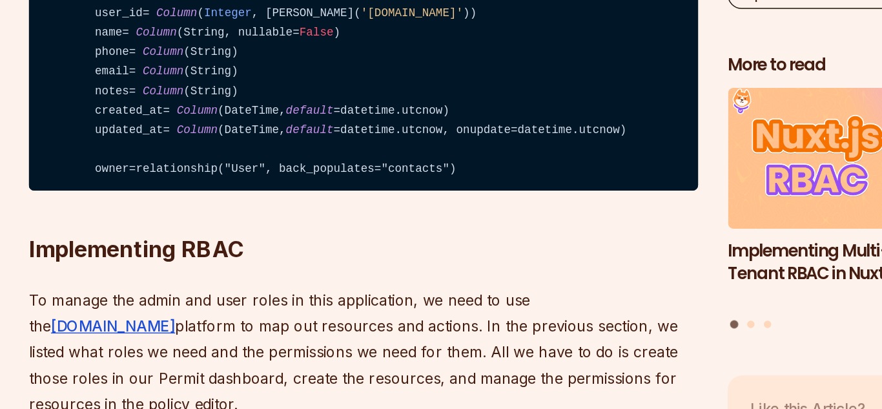
scroll to position [3321, 0]
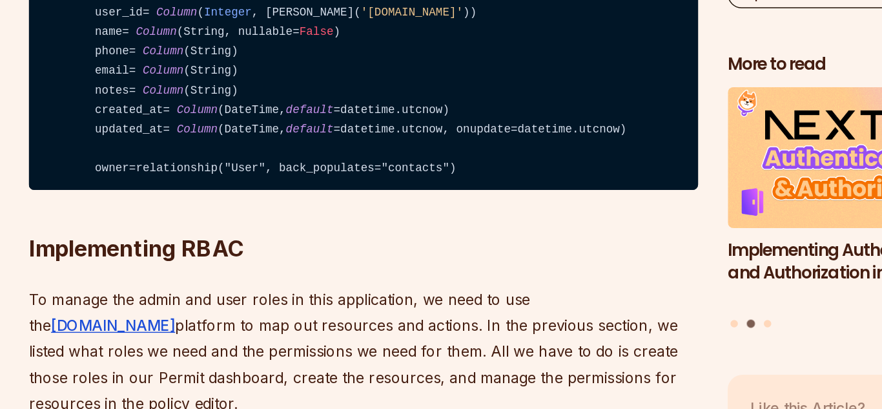
click at [263, 241] on code "from sqlalchemy import Column , Integer , String, ForeignKey, DateTime from sql…" at bounding box center [343, 92] width 466 height 328
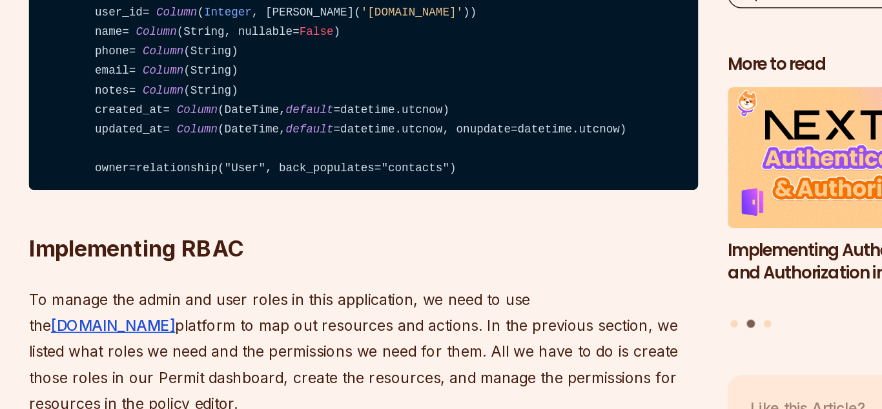
click at [263, 241] on code "from sqlalchemy import Column , Integer , String, ForeignKey, DateTime from sql…" at bounding box center [343, 92] width 466 height 328
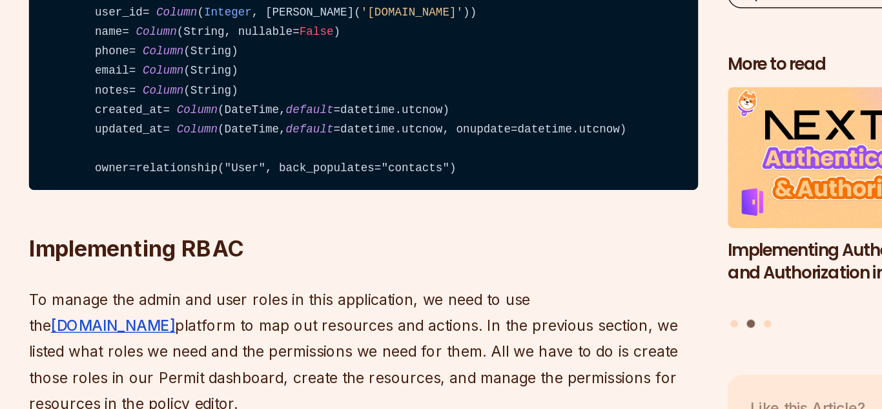
click at [260, 256] on code "from sqlalchemy import Column , Integer , String, ForeignKey, DateTime from sql…" at bounding box center [343, 92] width 466 height 328
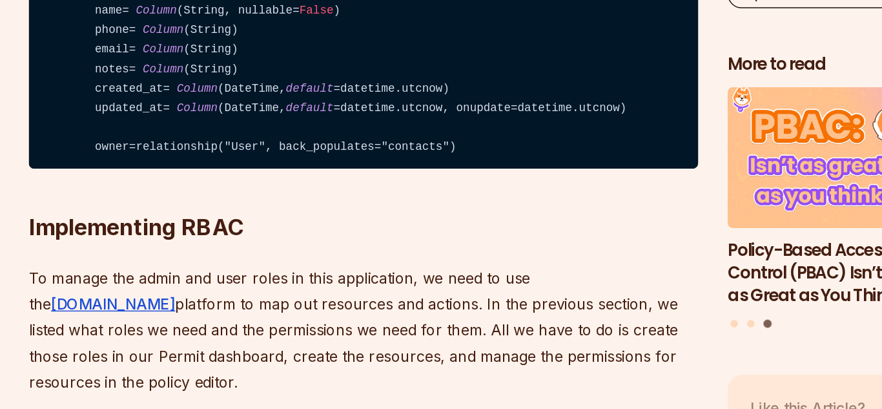
scroll to position [3339, 0]
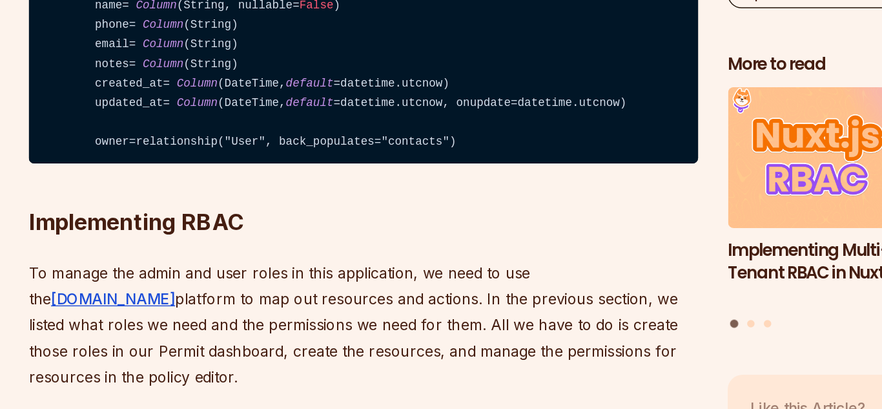
click at [261, 238] on code "from sqlalchemy import Column , Integer , String, ForeignKey, DateTime from sql…" at bounding box center [343, 74] width 466 height 328
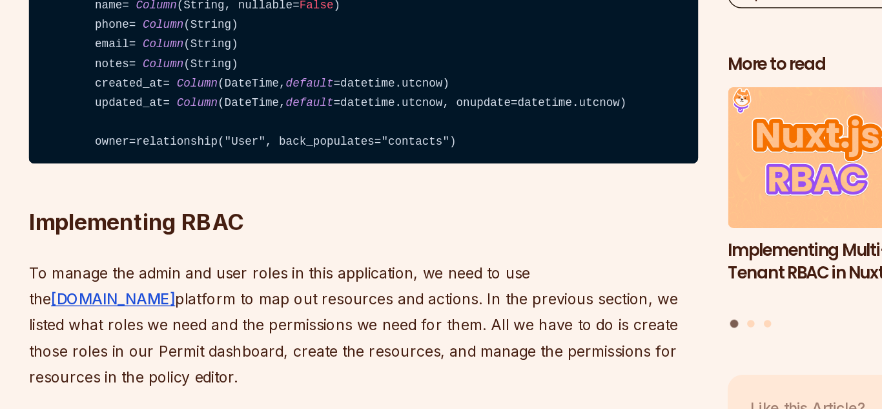
click at [261, 238] on code "from sqlalchemy import Column , Integer , String, ForeignKey, DateTime from sql…" at bounding box center [343, 74] width 466 height 328
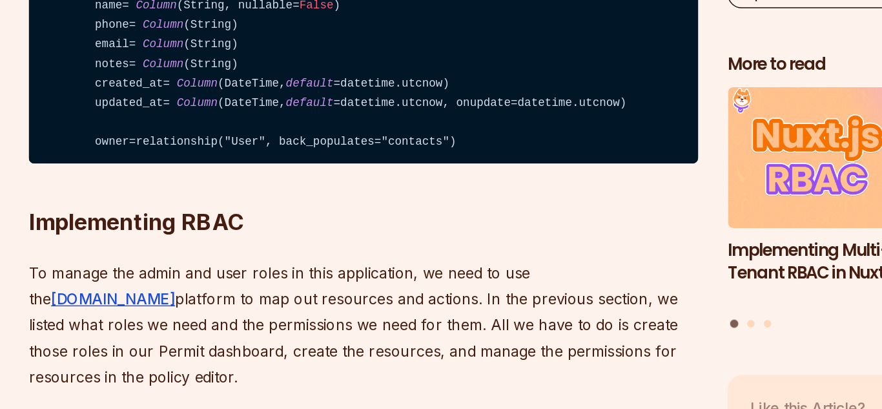
click at [261, 238] on code "from sqlalchemy import Column , Integer , String, ForeignKey, DateTime from sql…" at bounding box center [343, 74] width 466 height 328
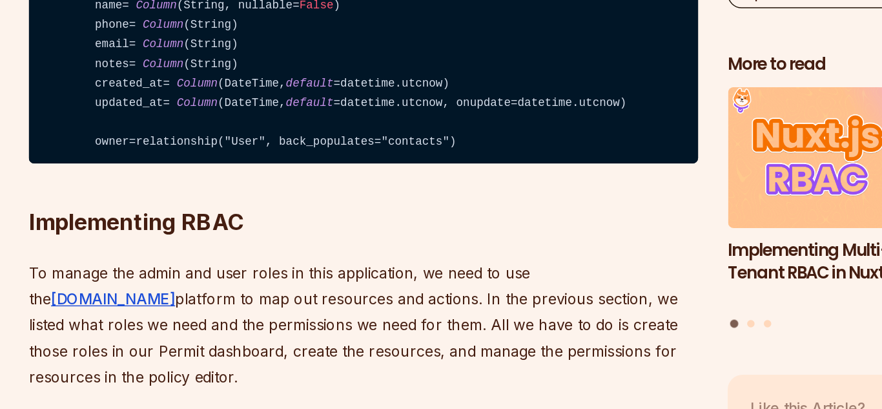
click at [261, 238] on code "from sqlalchemy import Column , Integer , String, ForeignKey, DateTime from sql…" at bounding box center [343, 74] width 466 height 328
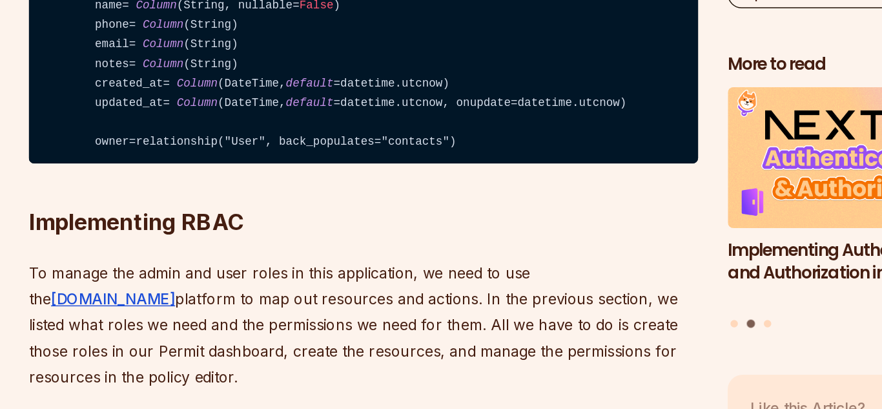
scroll to position [3340, 0]
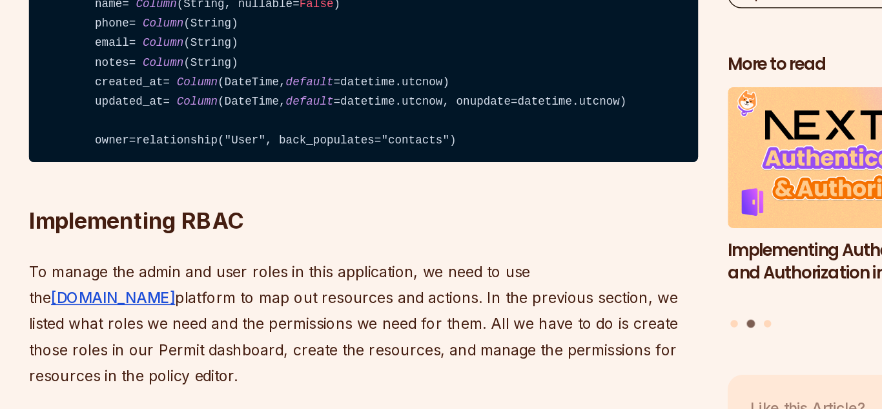
click at [290, 237] on code "from sqlalchemy import Column , Integer , String, ForeignKey, DateTime from sql…" at bounding box center [343, 73] width 466 height 328
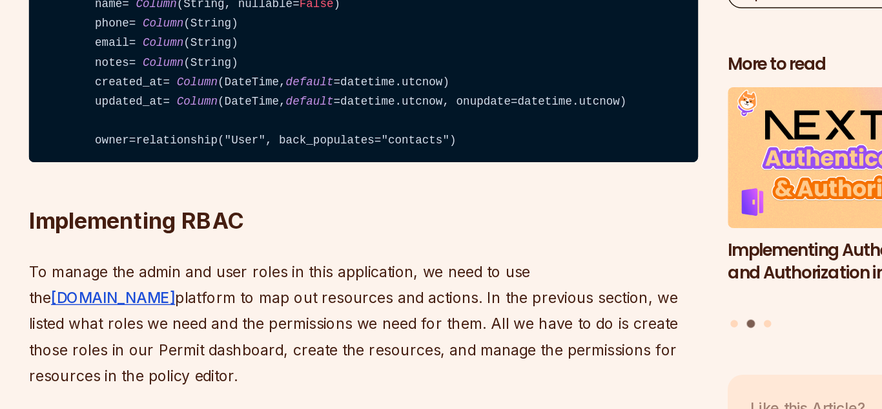
click at [290, 237] on code "from sqlalchemy import Column , Integer , String, ForeignKey, DateTime from sql…" at bounding box center [343, 73] width 466 height 328
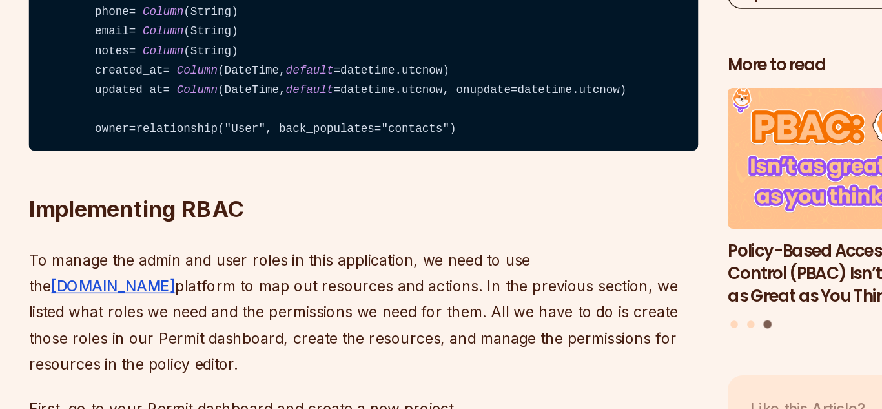
scroll to position [3349, 0]
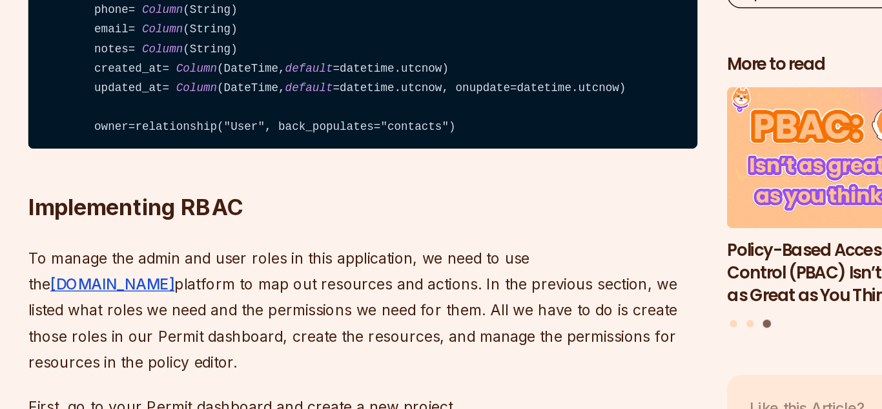
click at [290, 228] on code "from sqlalchemy import Column , Integer , String, ForeignKey, DateTime from sql…" at bounding box center [343, 64] width 466 height 328
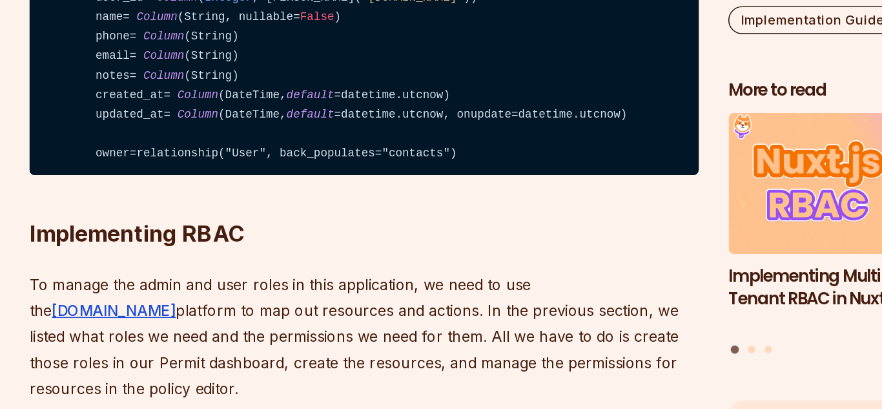
click at [218, 228] on code "from sqlalchemy import Column , Integer , String, ForeignKey, DateTime from sql…" at bounding box center [343, 65] width 466 height 328
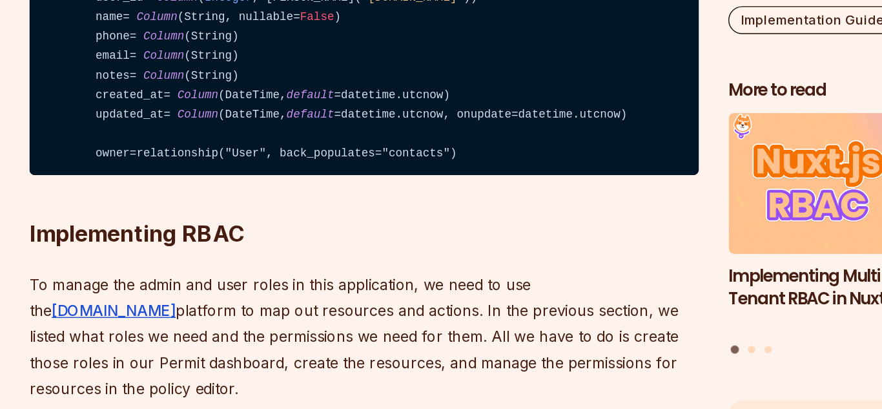
click at [218, 228] on code "from sqlalchemy import Column , Integer , String, ForeignKey, DateTime from sql…" at bounding box center [343, 65] width 466 height 328
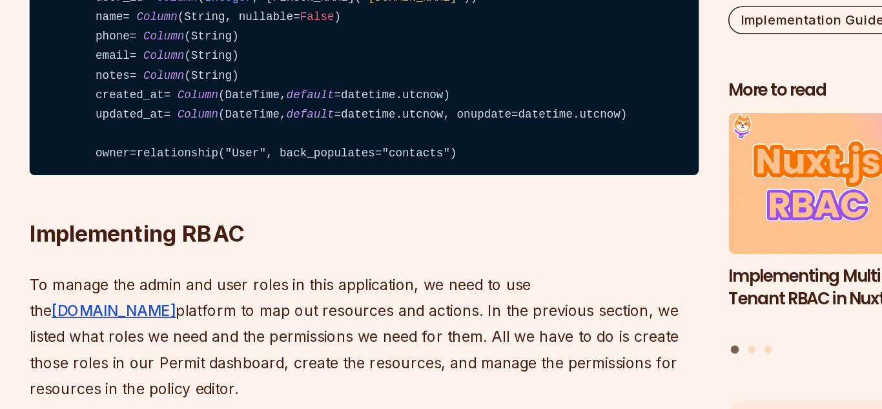
click at [218, 228] on code "from sqlalchemy import Column , Integer , String, ForeignKey, DateTime from sql…" at bounding box center [343, 65] width 466 height 328
click at [210, 228] on code "from sqlalchemy import Column , Integer , String, ForeignKey, DateTime from sql…" at bounding box center [343, 65] width 466 height 328
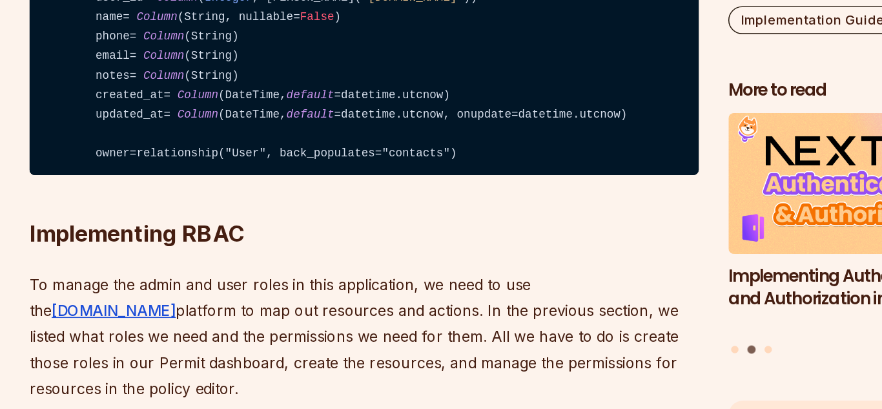
click at [210, 228] on code "from sqlalchemy import Column , Integer , String, ForeignKey, DateTime from sql…" at bounding box center [343, 65] width 466 height 328
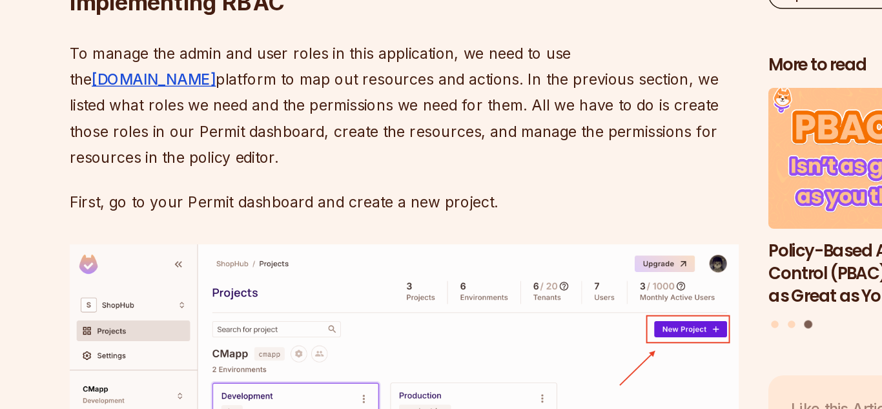
scroll to position [3490, 0]
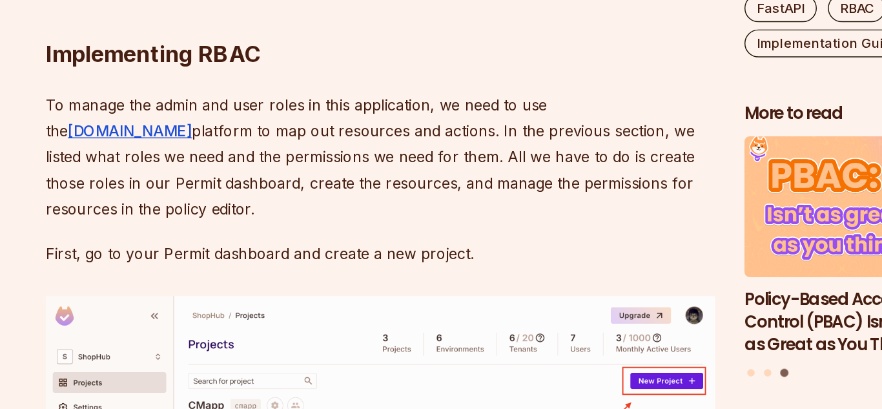
click at [209, 8] on span "Column" at bounding box center [204, 3] width 28 height 9
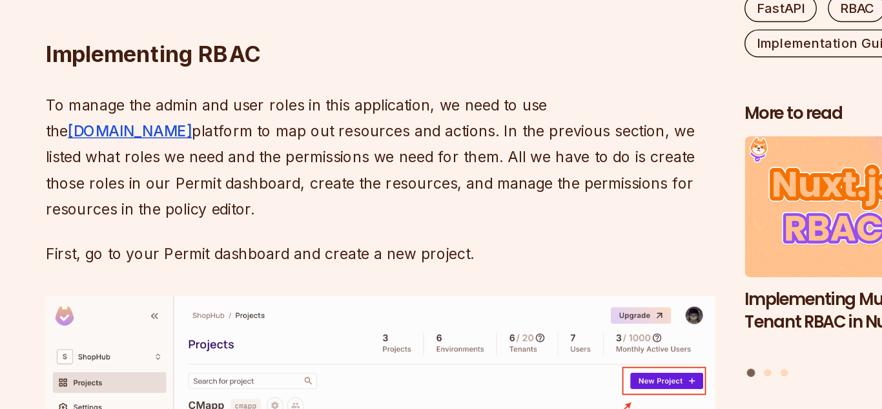
click at [210, 22] on span "Column" at bounding box center [204, 17] width 28 height 9
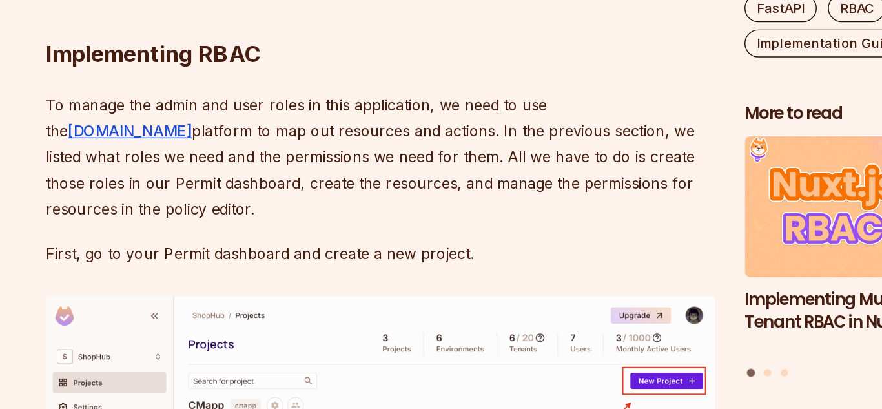
click at [210, 22] on span "Column" at bounding box center [204, 17] width 28 height 9
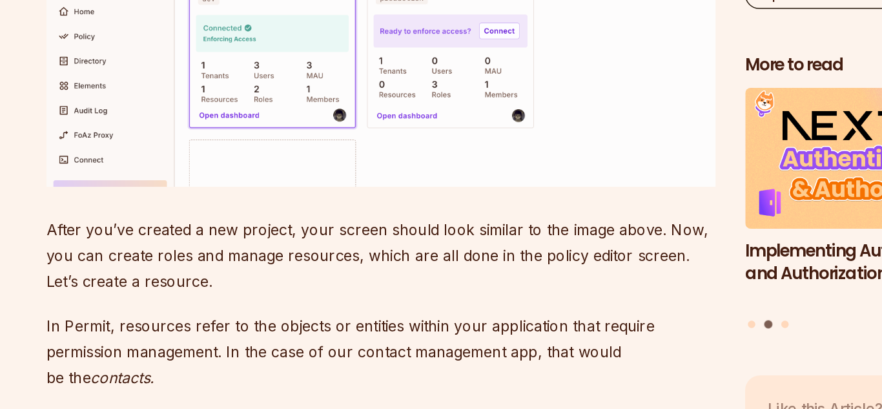
scroll to position [3778, 0]
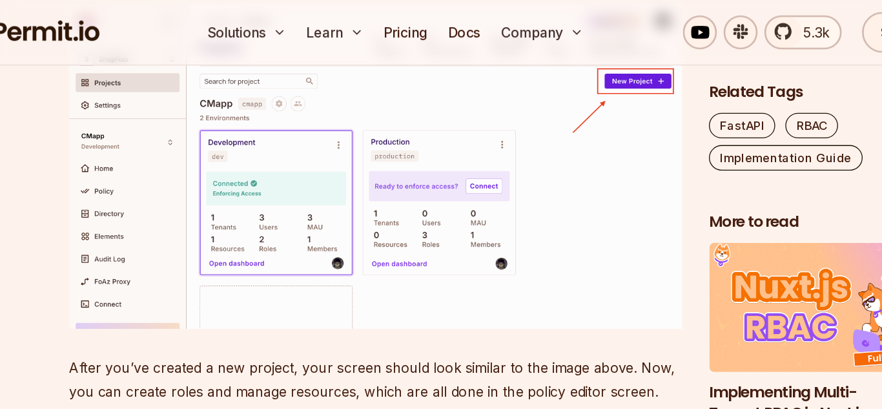
scroll to position [3777, 0]
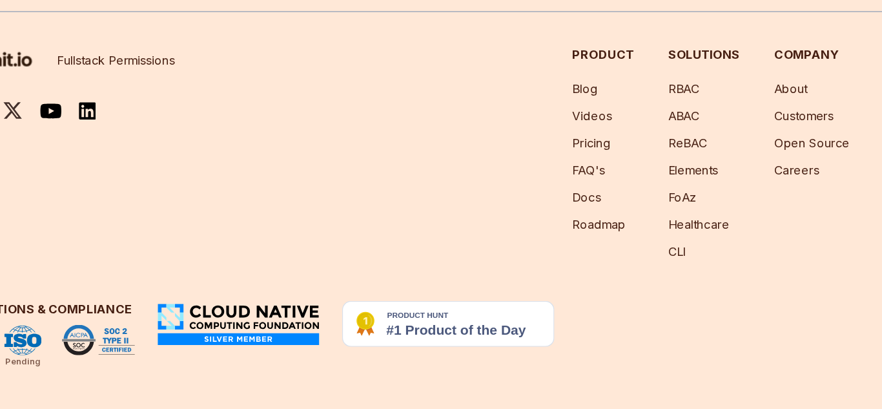
scroll to position [11473, 0]
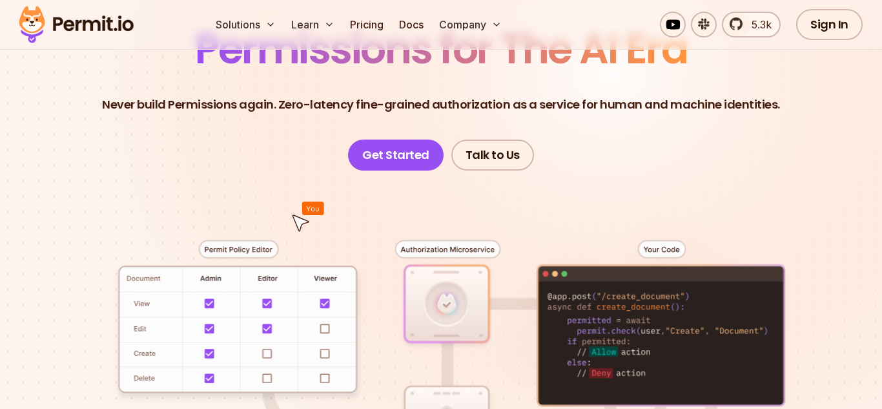
scroll to position [113, 0]
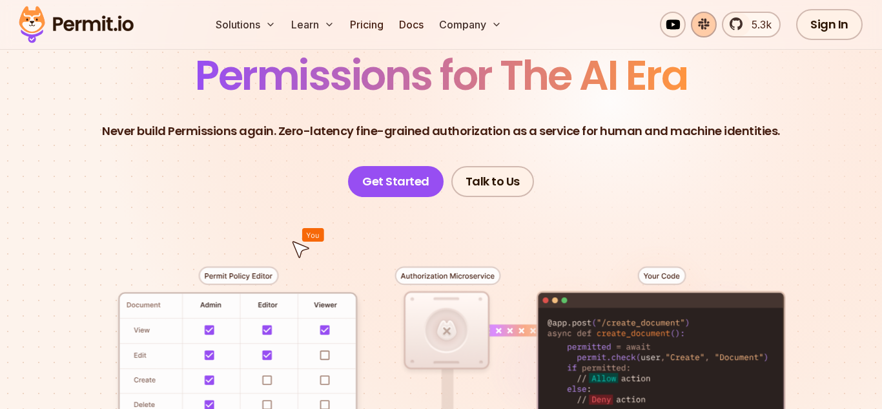
click at [704, 30] on link at bounding box center [704, 25] width 26 height 26
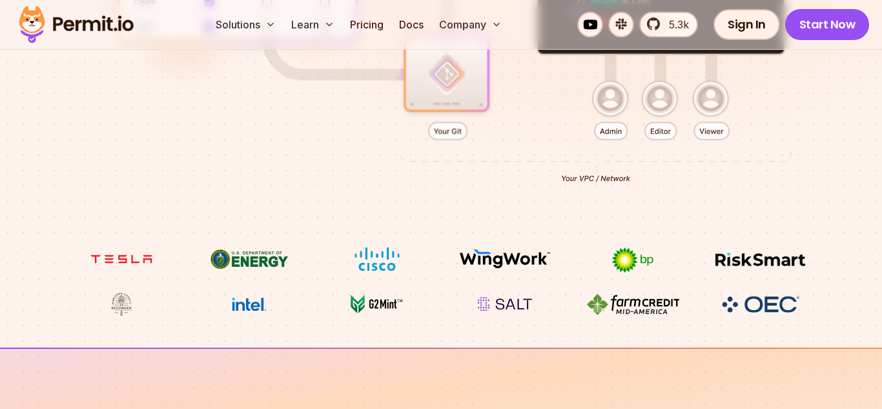
scroll to position [500, 0]
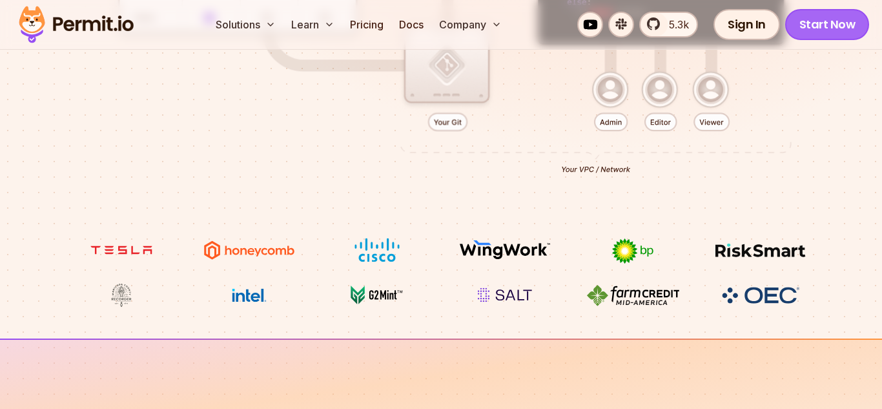
click at [840, 32] on link "Start Now" at bounding box center [827, 24] width 85 height 31
